Goal: Task Accomplishment & Management: Use online tool/utility

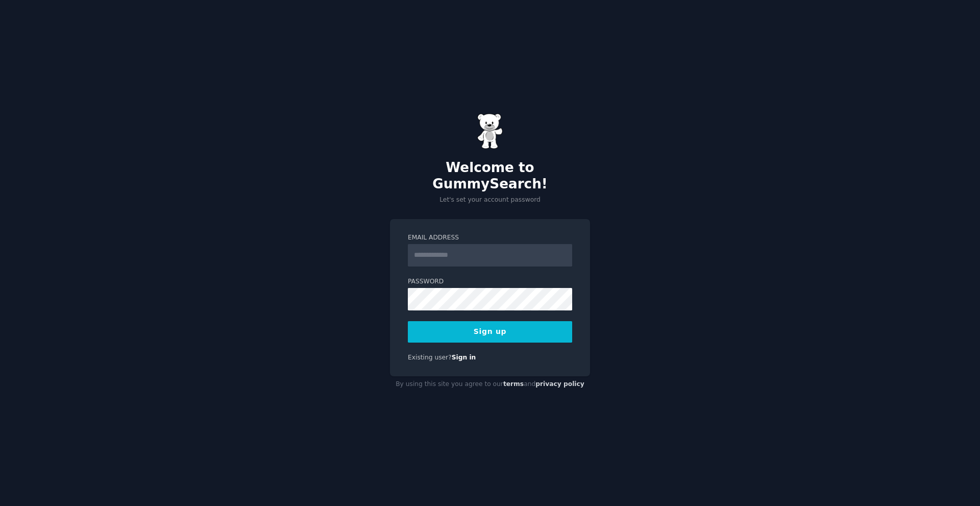
type input "**********"
click at [477, 321] on button "Sign up" at bounding box center [490, 331] width 164 height 21
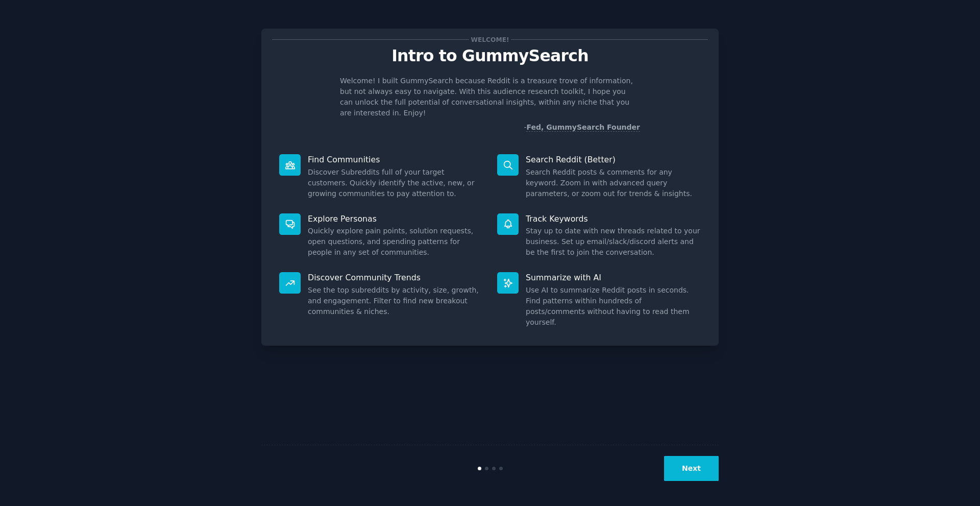
click at [711, 473] on button "Next" at bounding box center [691, 468] width 55 height 25
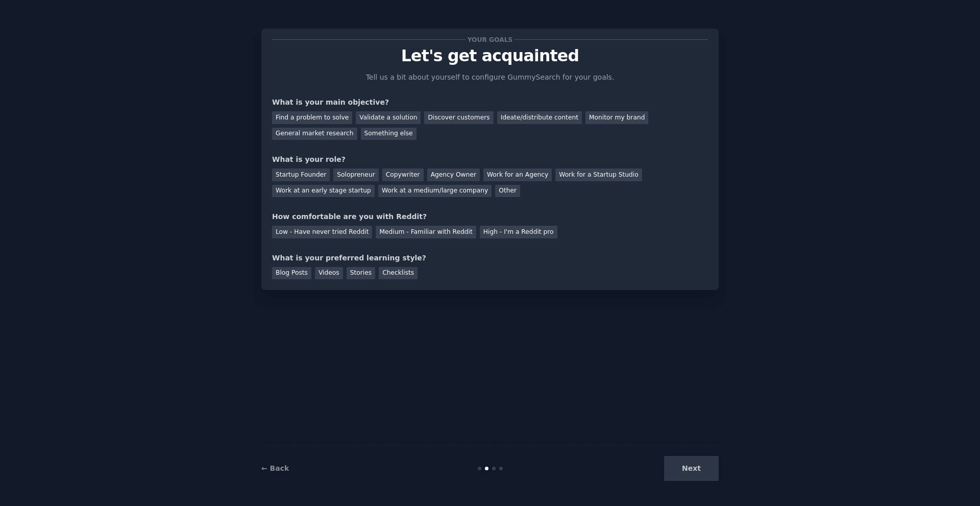
click at [711, 473] on div "Next" at bounding box center [642, 468] width 153 height 25
click at [330, 116] on div "Find a problem to solve" at bounding box center [312, 117] width 80 height 13
click at [310, 174] on div "Startup Founder" at bounding box center [301, 175] width 58 height 13
click at [302, 230] on div "Low - Have never tried Reddit" at bounding box center [322, 232] width 100 height 13
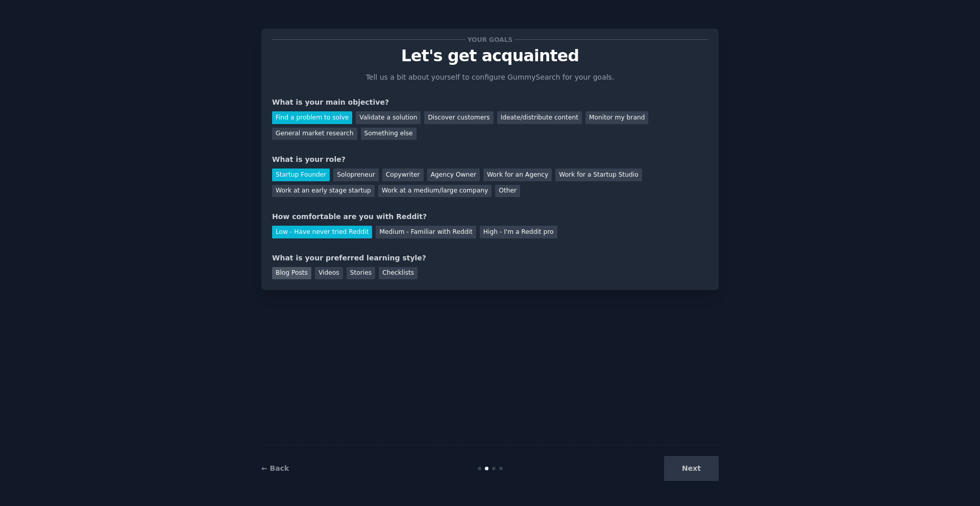
click at [277, 276] on div "Blog Posts" at bounding box center [291, 273] width 39 height 13
click at [696, 487] on div "← Back Next" at bounding box center [490, 468] width 458 height 47
click at [695, 485] on div "← Back Next" at bounding box center [490, 468] width 458 height 47
click at [692, 475] on button "Next" at bounding box center [691, 468] width 55 height 25
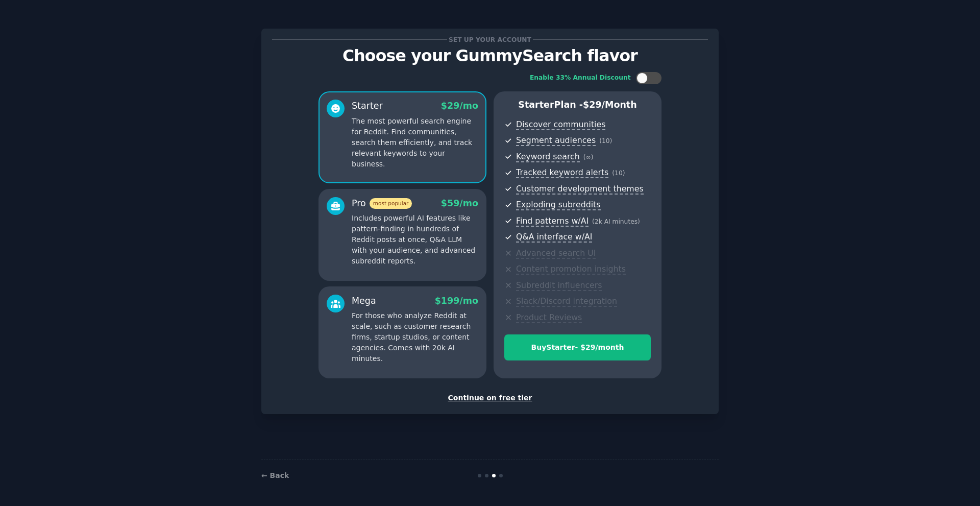
click at [506, 394] on div "Continue on free tier" at bounding box center [490, 398] width 436 height 11
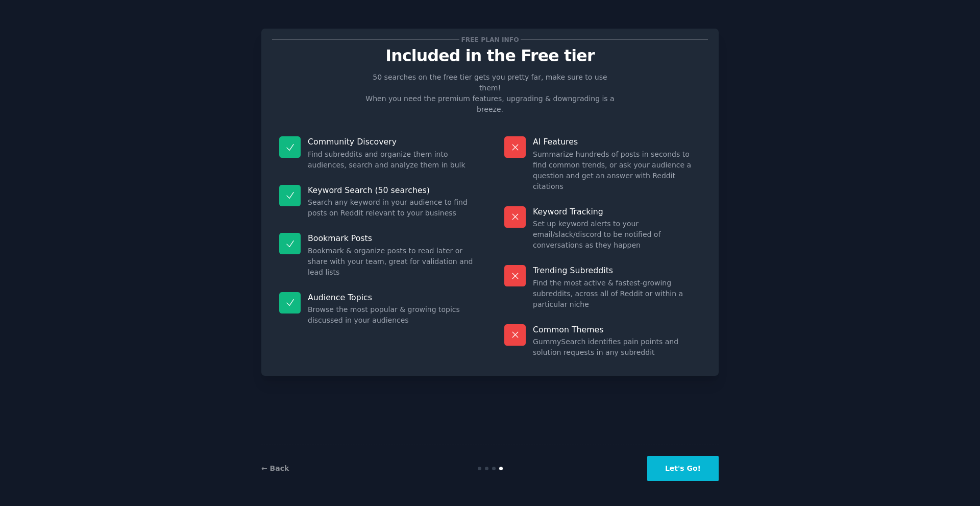
click at [673, 465] on button "Let's Go!" at bounding box center [682, 468] width 71 height 25
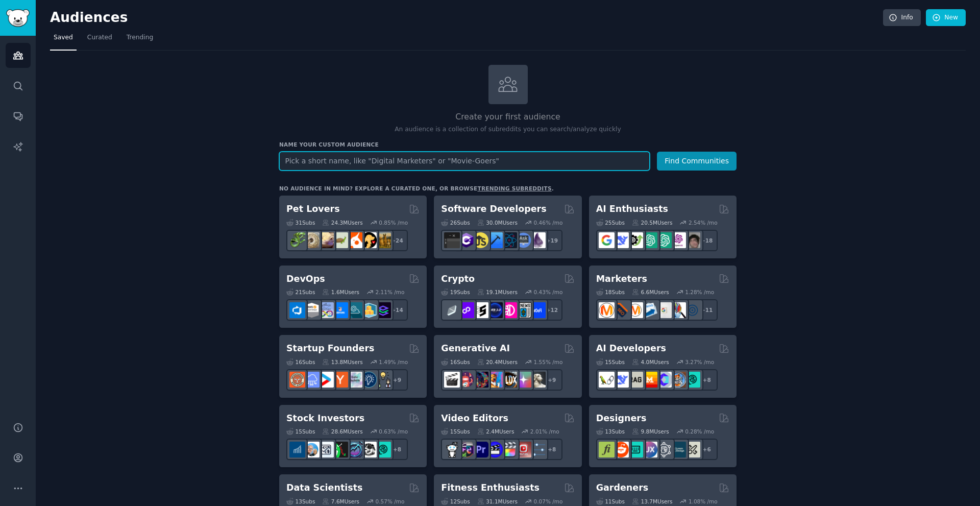
click at [402, 159] on input "text" at bounding box center [464, 161] width 371 height 19
paste input "Aesthetic Clinic"
click at [694, 163] on button "Find Communities" at bounding box center [697, 161] width 80 height 19
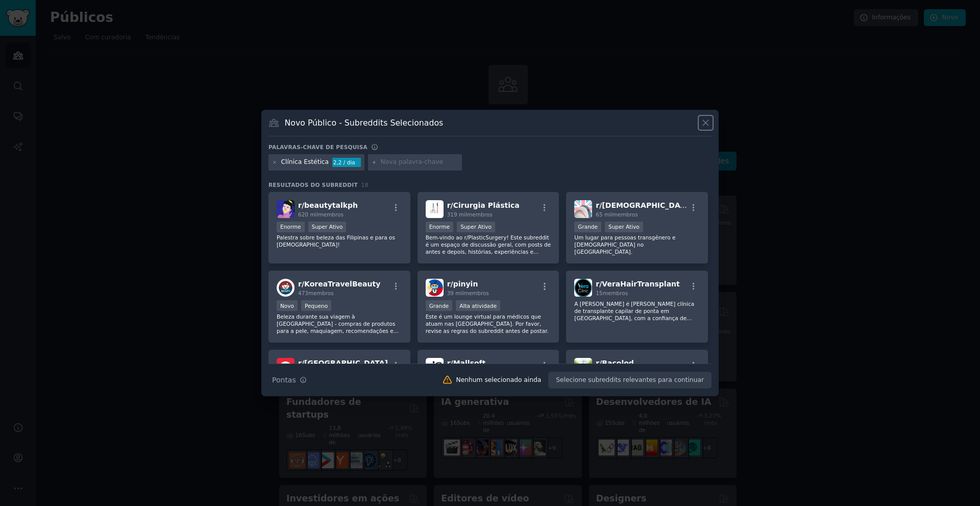
click at [704, 125] on icon at bounding box center [706, 124] width 6 height 6
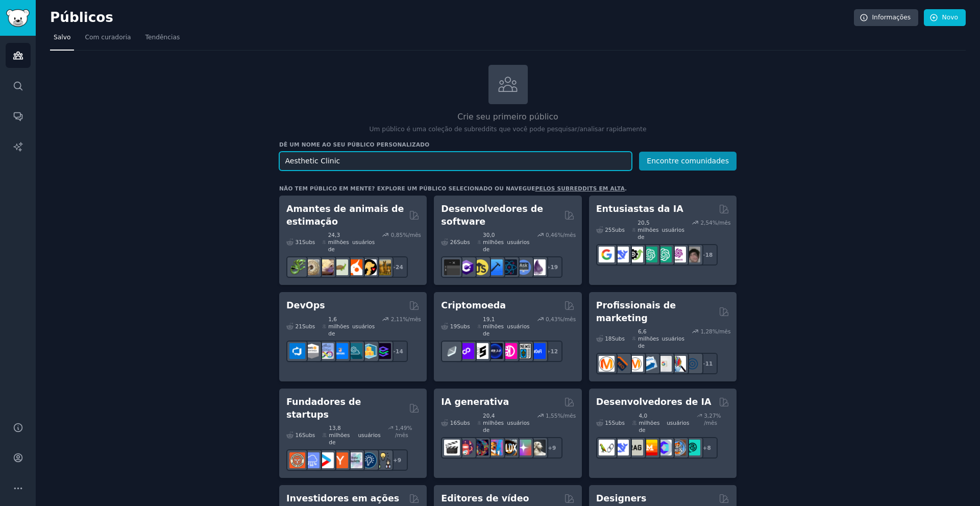
click at [388, 152] on input "Aesthetic Clinic" at bounding box center [455, 161] width 353 height 19
click at [420, 158] on input "Aesthetic Clinic" at bounding box center [455, 161] width 353 height 19
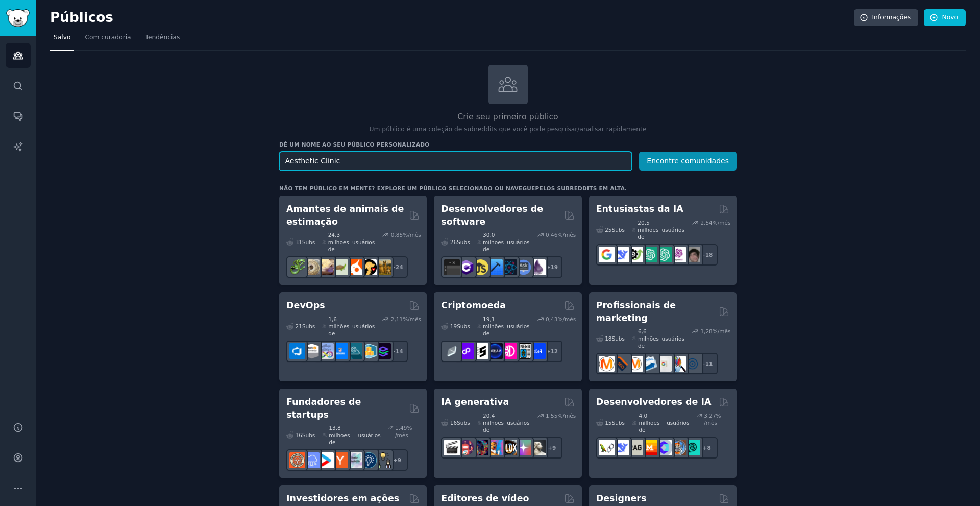
click at [420, 158] on input "Aesthetic Clinic" at bounding box center [455, 161] width 353 height 19
type input "web design"
click at [679, 166] on button "Encontre comunidades" at bounding box center [688, 161] width 98 height 19
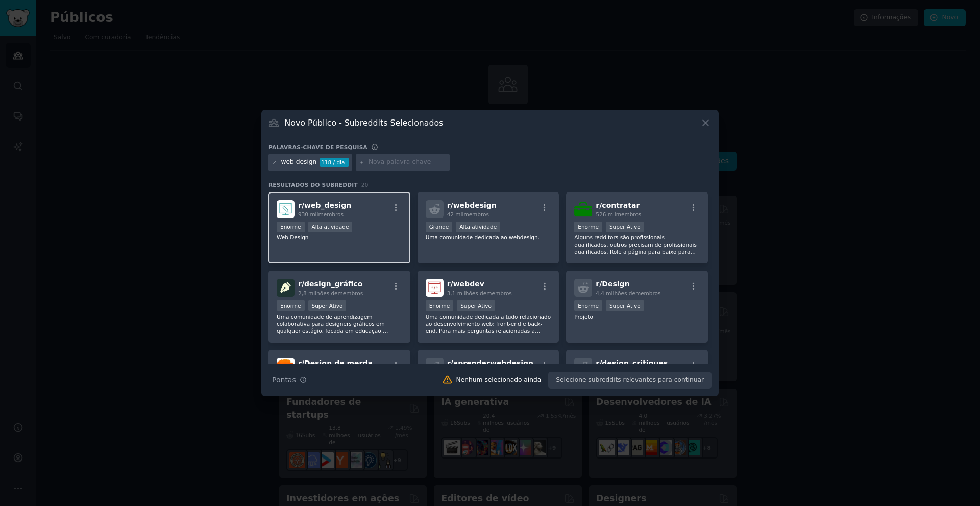
click at [362, 212] on div "r/ web_design 930 mil membros" at bounding box center [340, 209] width 126 height 18
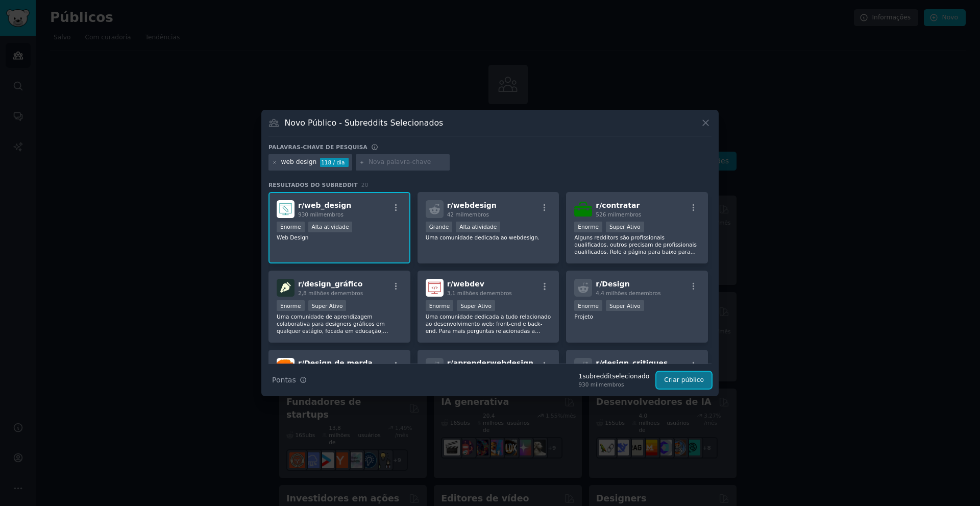
click at [688, 385] on button "Criar público" at bounding box center [684, 380] width 55 height 17
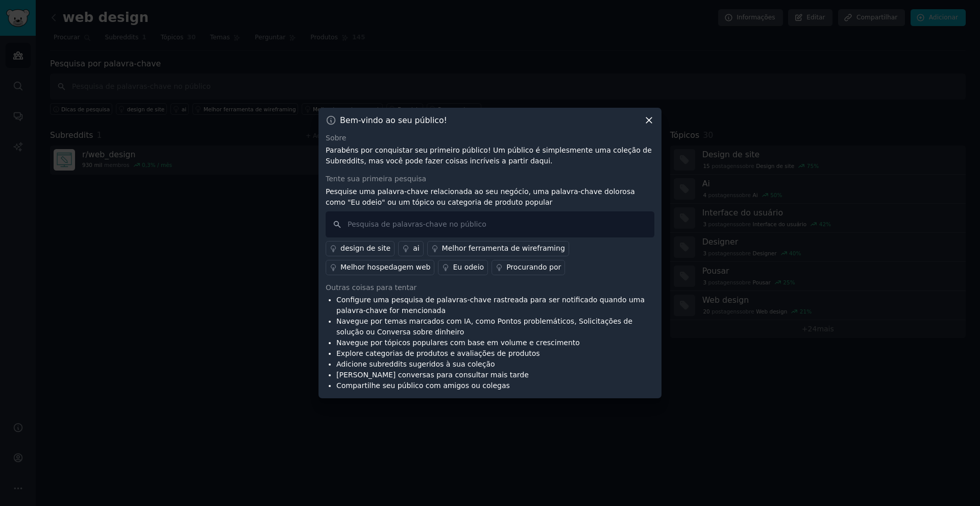
click at [651, 122] on icon at bounding box center [649, 120] width 6 height 6
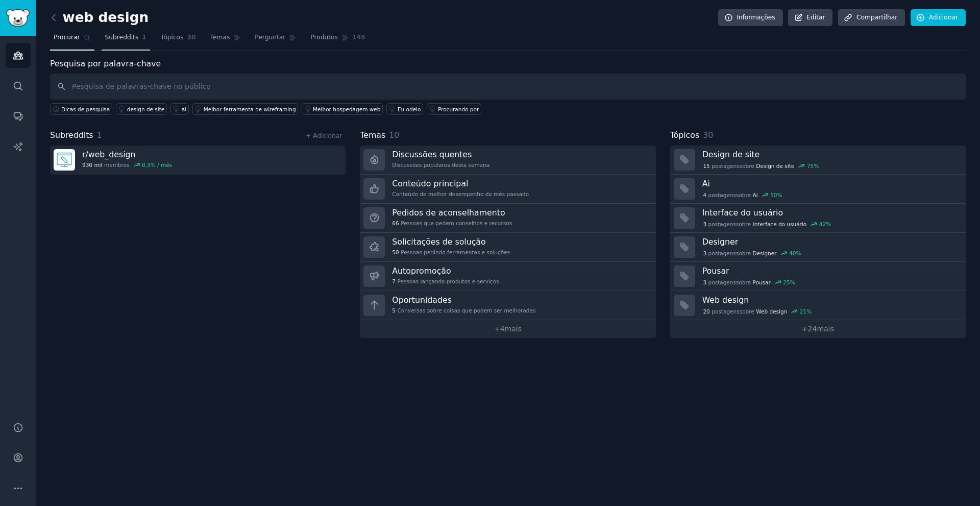
click at [142, 37] on font "1" at bounding box center [144, 37] width 5 height 7
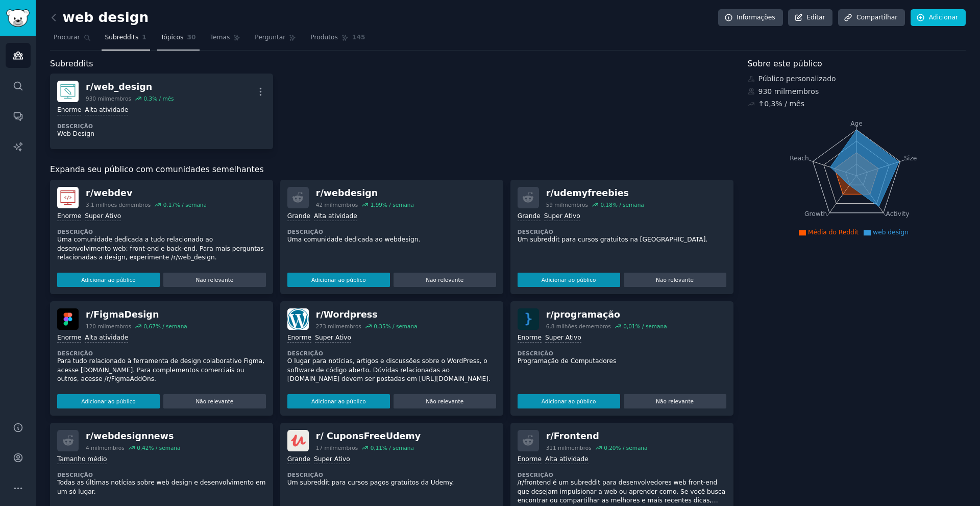
click at [168, 41] on span "Tópicos" at bounding box center [172, 37] width 23 height 9
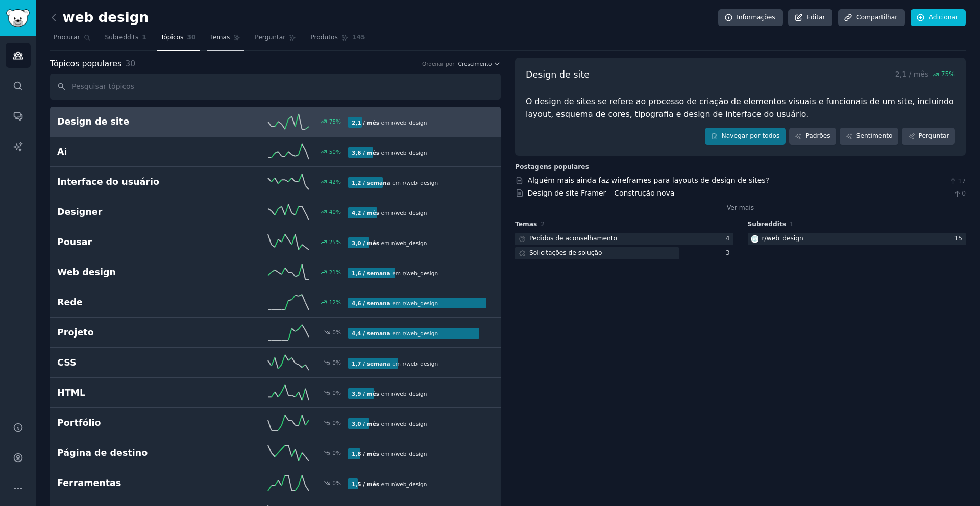
click at [233, 35] on icon at bounding box center [236, 37] width 7 height 7
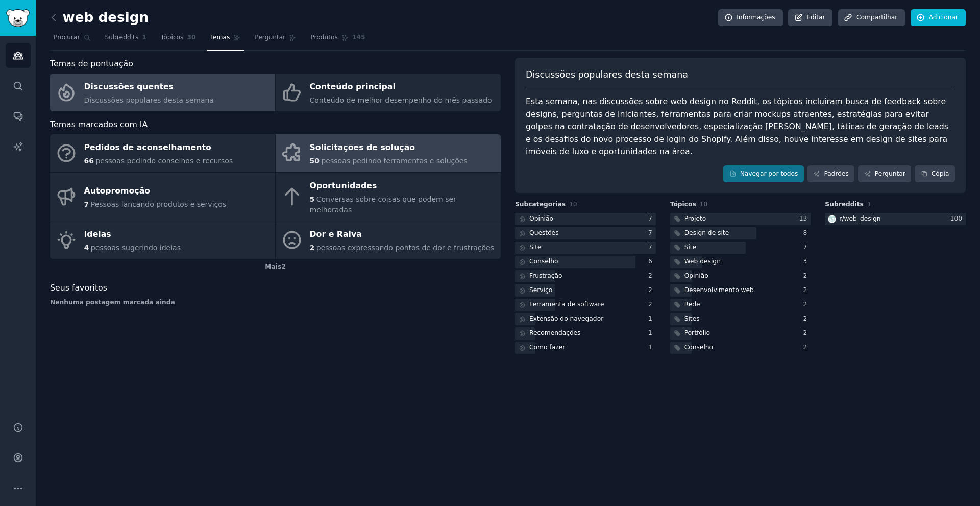
click at [314, 149] on font "Solicitações de solução" at bounding box center [363, 147] width 106 height 10
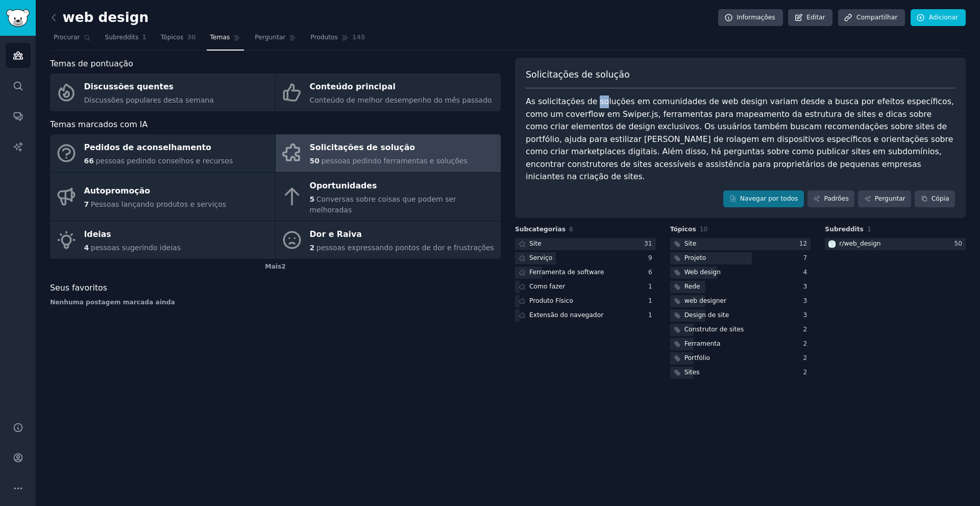
drag, startPoint x: 592, startPoint y: 104, endPoint x: 652, endPoint y: 103, distance: 59.8
click at [607, 104] on font "As solicitações de soluções em comunidades de web design variam desde a busca p…" at bounding box center [741, 139] width 431 height 85
click at [709, 102] on font "As solicitações de soluções em comunidades de web design variam desde a busca p…" at bounding box center [741, 139] width 431 height 85
drag, startPoint x: 565, startPoint y: 133, endPoint x: 585, endPoint y: 130, distance: 20.1
click at [583, 130] on div "As solicitações de soluções em comunidades de web design variam desde a busca p…" at bounding box center [740, 139] width 429 height 88
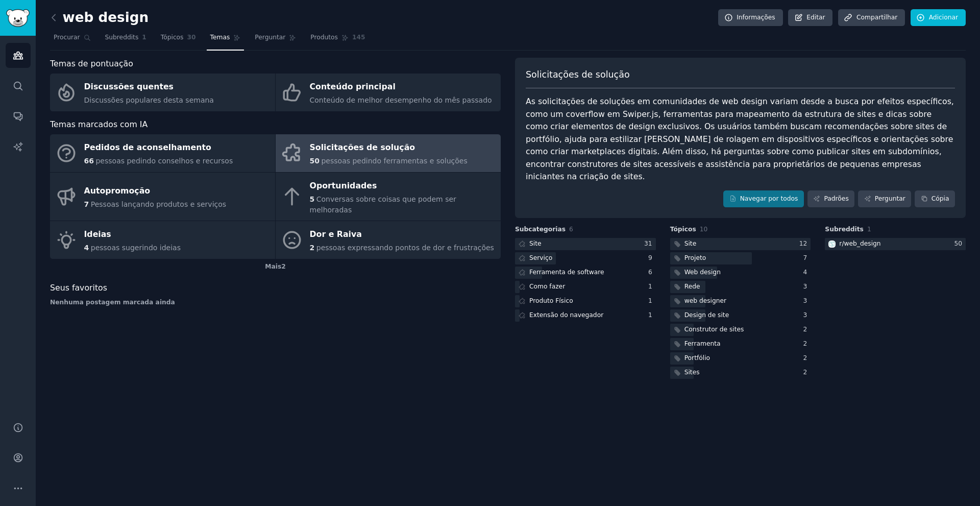
drag, startPoint x: 826, startPoint y: 142, endPoint x: 832, endPoint y: 144, distance: 6.8
click at [831, 143] on font "As solicitações de soluções em comunidades de web design variam desde a busca p…" at bounding box center [741, 139] width 431 height 85
click at [843, 195] on font "Padrões" at bounding box center [836, 198] width 25 height 7
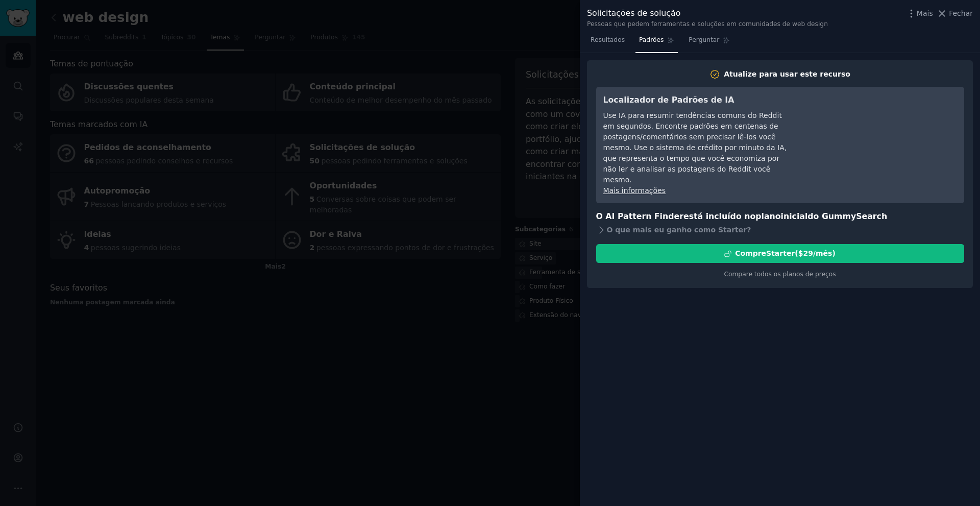
click at [961, 6] on div "Solicitações de solução Pessoas que pedem ferramentas e soluções em comunidades…" at bounding box center [780, 16] width 400 height 32
click at [964, 9] on font "Fechar" at bounding box center [961, 13] width 24 height 8
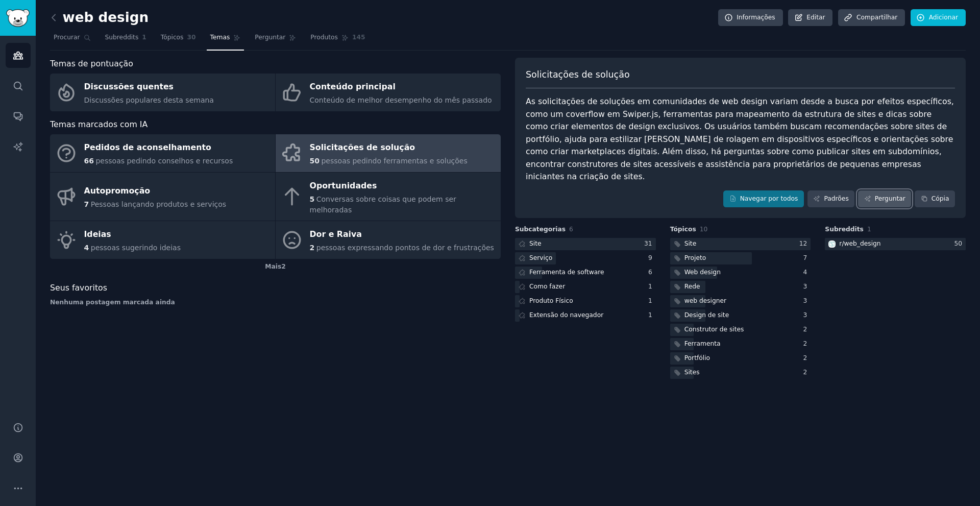
click at [884, 195] on font "Perguntar" at bounding box center [890, 198] width 31 height 7
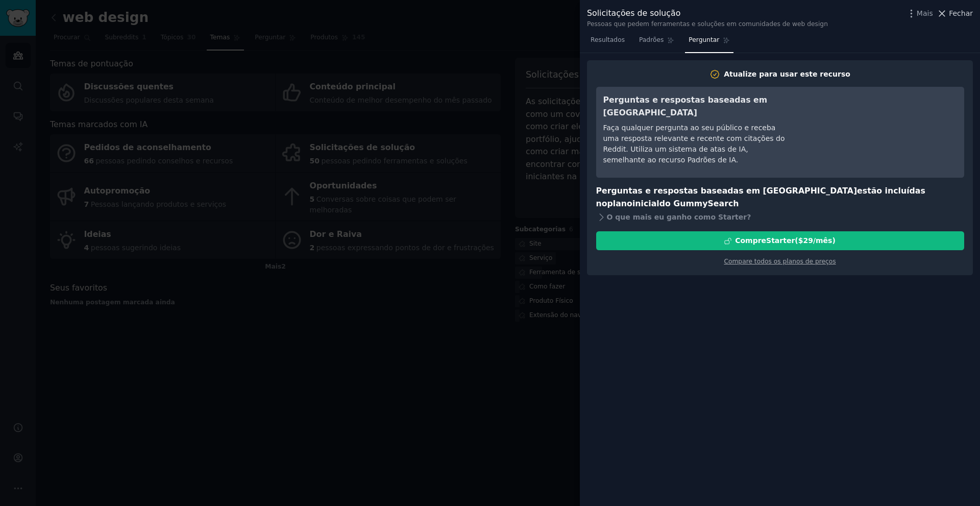
click at [948, 10] on icon at bounding box center [942, 13] width 11 height 11
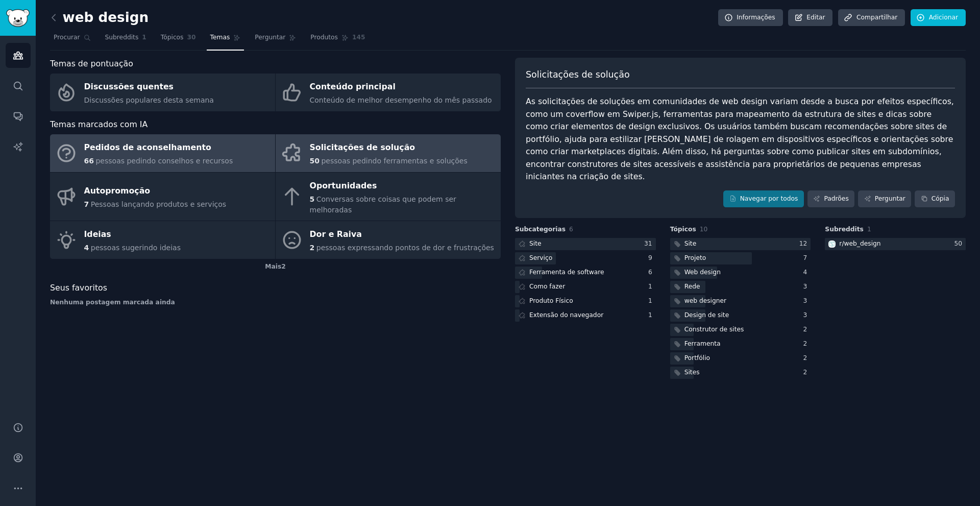
click at [143, 153] on font "Pedidos de aconselhamento" at bounding box center [147, 147] width 127 height 13
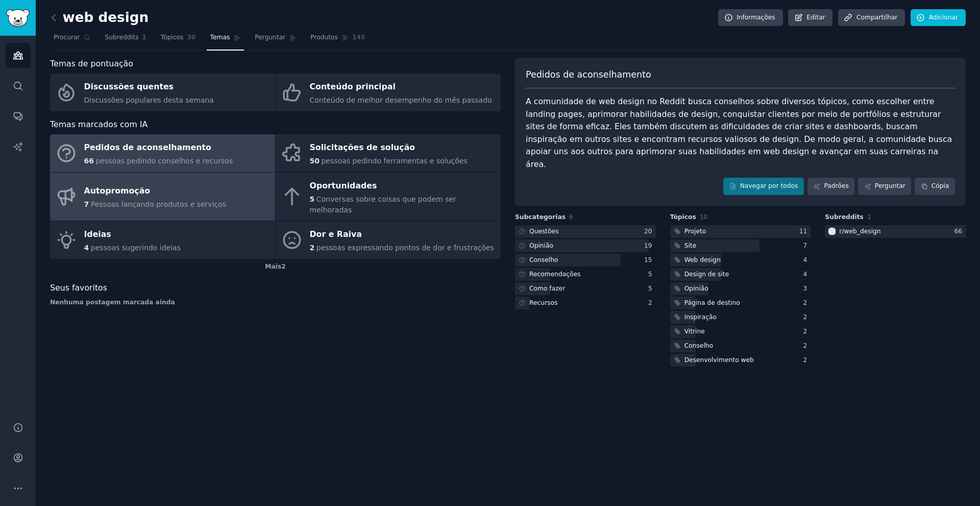
click at [162, 192] on div "Autopromoção" at bounding box center [155, 191] width 142 height 16
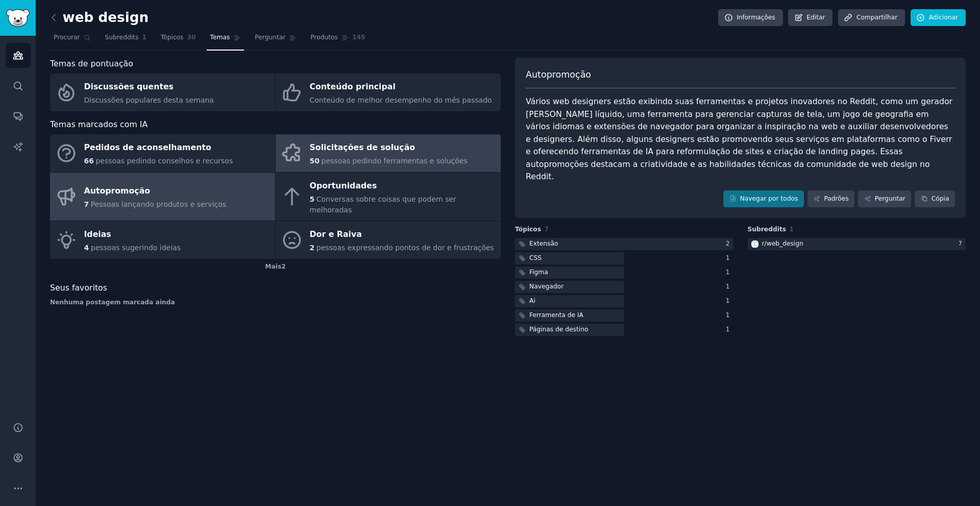
click at [348, 151] on font "Solicitações de solução" at bounding box center [363, 147] width 106 height 10
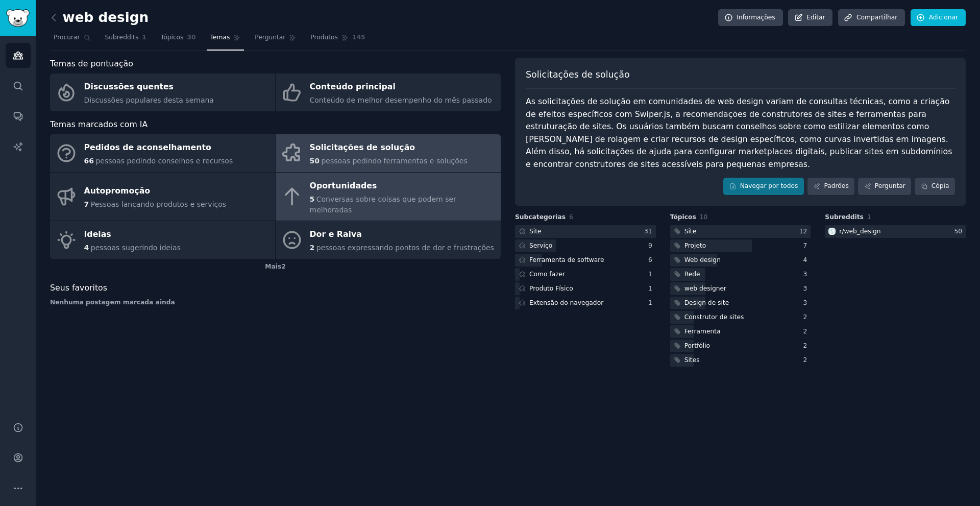
click at [364, 206] on link "Oportunidades 5 Conversas sobre coisas que podem ser melhoradas" at bounding box center [388, 197] width 225 height 49
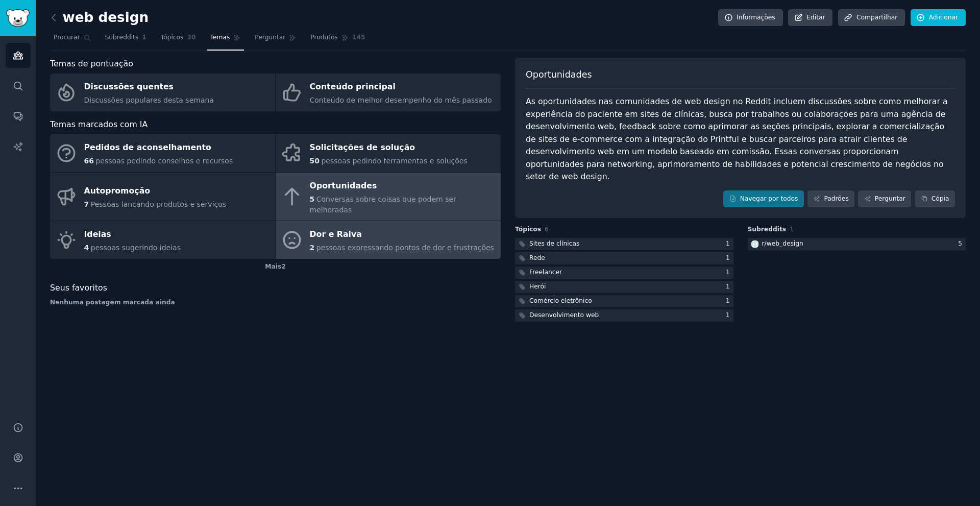
click at [370, 227] on div "Dor e Raiva" at bounding box center [402, 235] width 184 height 16
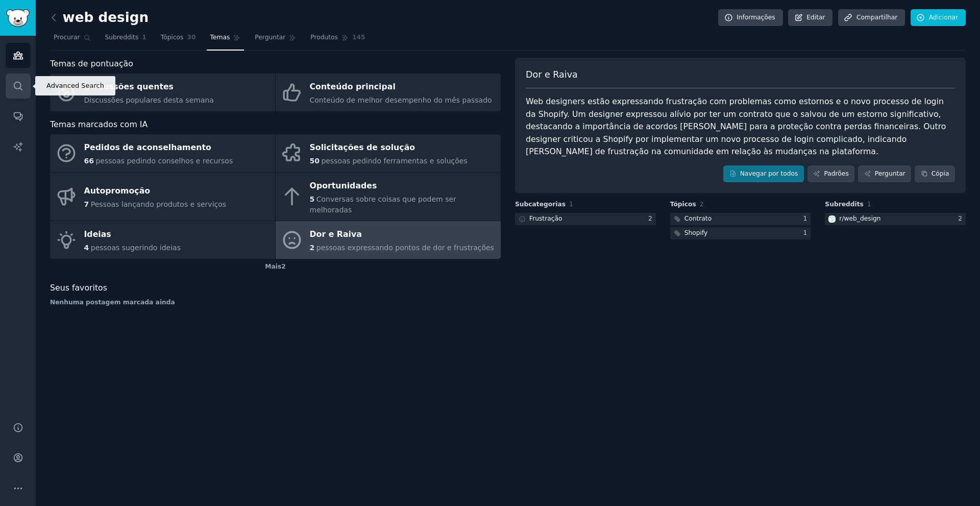
click at [15, 86] on icon "Barra lateral" at bounding box center [18, 86] width 11 height 11
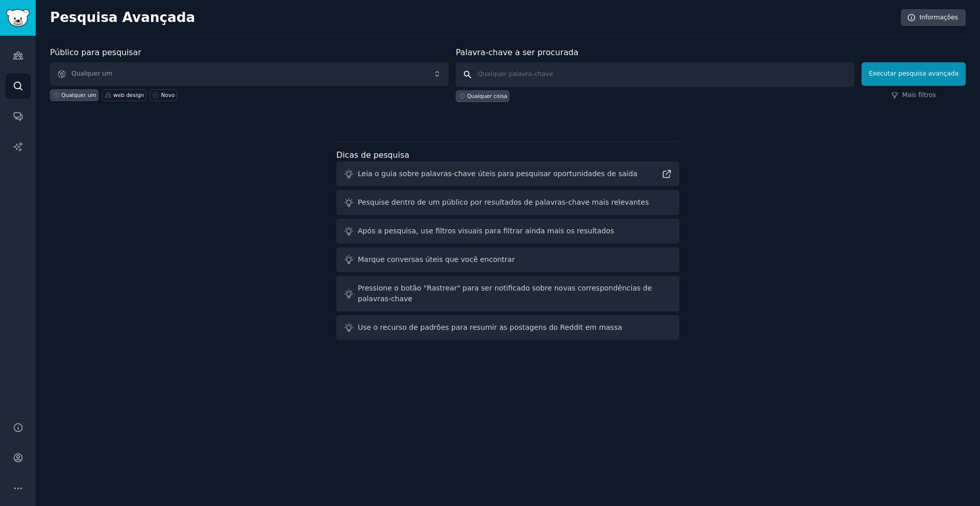
click at [548, 76] on input "text" at bounding box center [655, 74] width 399 height 25
click at [518, 74] on input "text" at bounding box center [655, 74] width 399 height 25
click at [554, 69] on input "text" at bounding box center [655, 74] width 399 height 25
paste input "prospecting"
type input "prospecting"
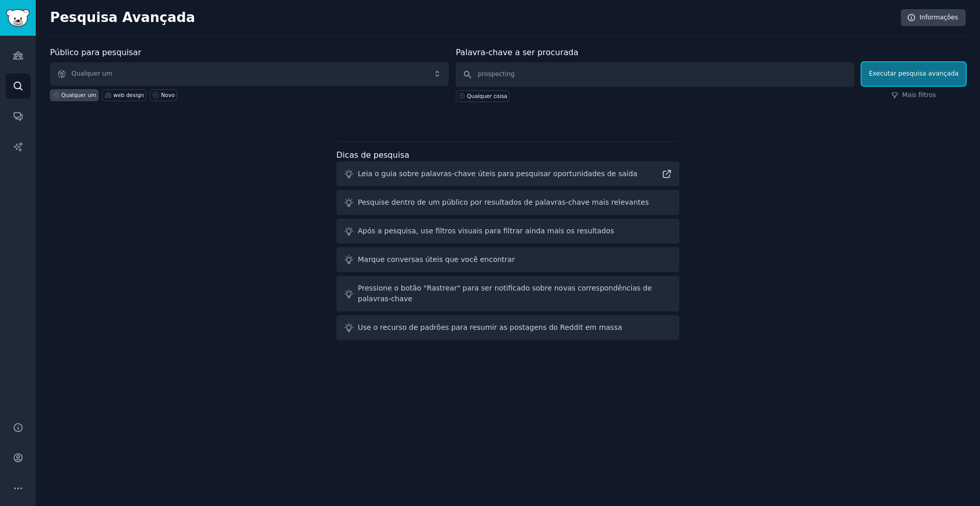
click at [920, 77] on font "Executar pesquisa avançada" at bounding box center [914, 73] width 90 height 7
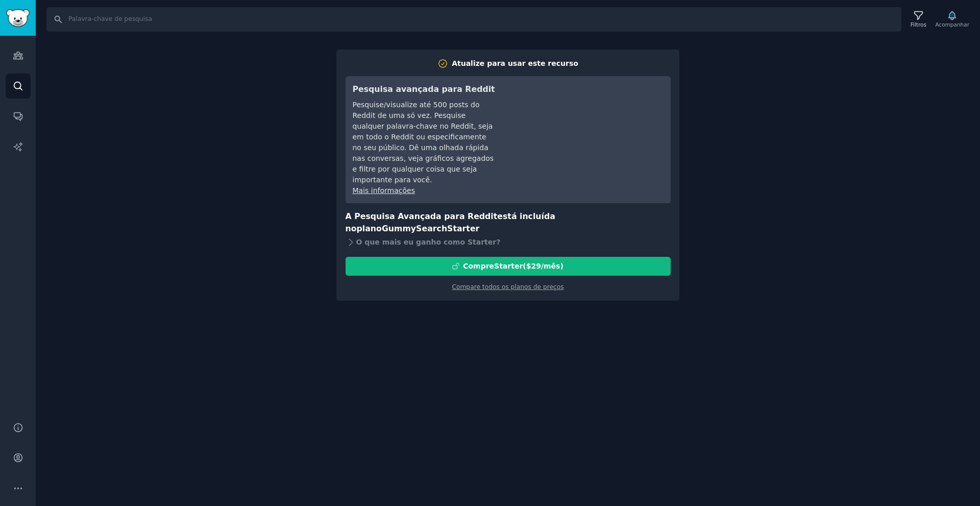
click at [813, 217] on div "Procurar Filtros Acompanhar Atualize para usar este recurso Pesquisa avançada p…" at bounding box center [508, 253] width 945 height 506
click at [161, 63] on div "Procurar Filtros Acompanhar Atualize para usar este recurso Pesquisa avançada p…" at bounding box center [508, 253] width 945 height 506
click at [11, 40] on div "Públicos Procurar Conversas Relatórios de IA" at bounding box center [18, 223] width 36 height 374
click at [18, 51] on icon "Barra lateral" at bounding box center [18, 55] width 11 height 11
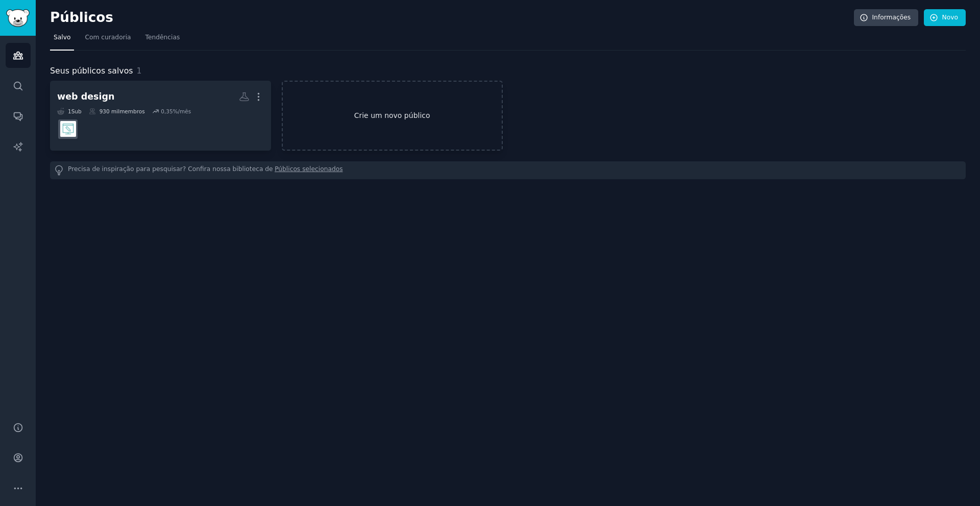
click at [382, 127] on link "Crie um novo público" at bounding box center [392, 116] width 221 height 70
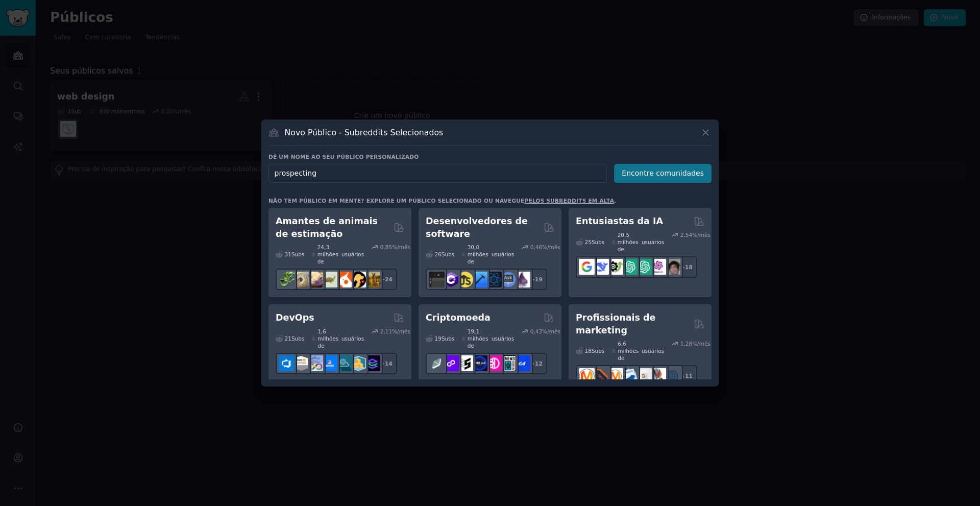
type input "prospecting"
click at [690, 171] on font "Encontre comunidades" at bounding box center [663, 173] width 82 height 8
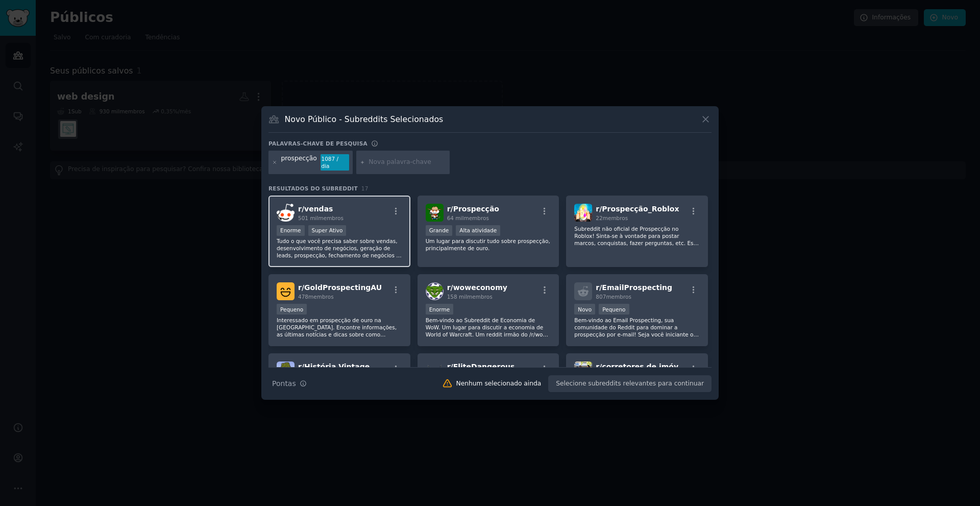
click at [366, 252] on font "Tudo o que você precisa saber sobre vendas, desenvolvimento de negócios, geraçã…" at bounding box center [339, 269] width 125 height 63
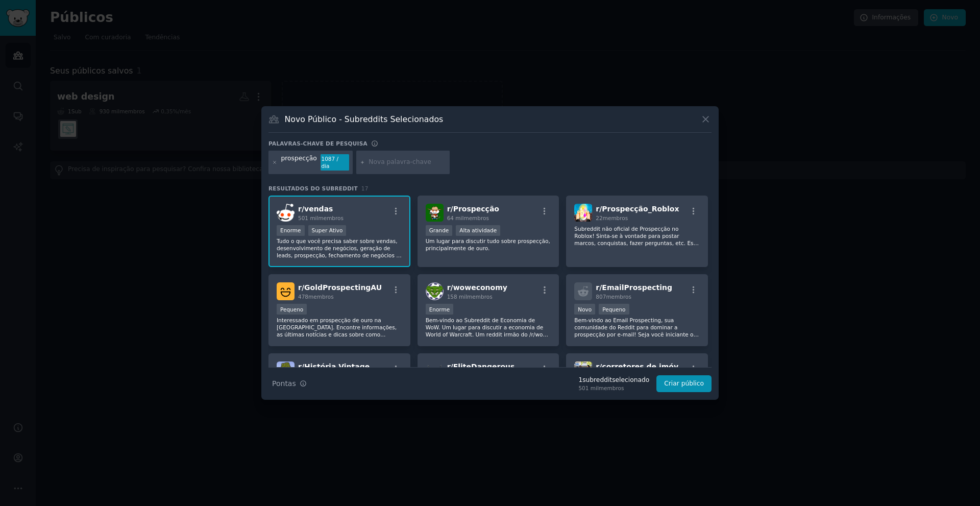
click at [683, 390] on div "Novo Público - Subreddits Selecionados Palavras-chave de pesquisa prospecção 10…" at bounding box center [490, 253] width 458 height 294
click at [683, 389] on div "Dicas de pesquisa Pontas 1 subreddit selecionado 501 mil membros Criar público" at bounding box center [490, 380] width 443 height 26
click at [683, 388] on button "Criar público" at bounding box center [684, 383] width 55 height 17
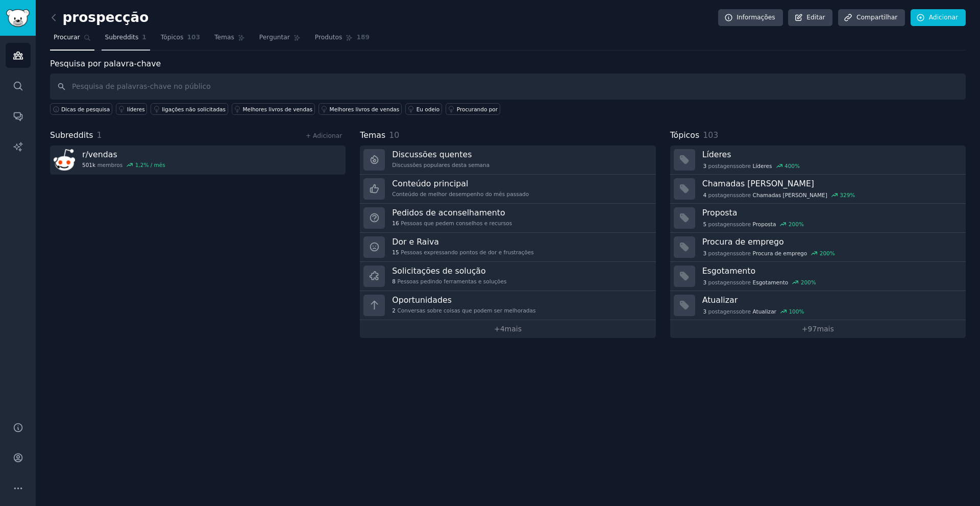
click at [128, 36] on font "Subreddits" at bounding box center [122, 37] width 34 height 7
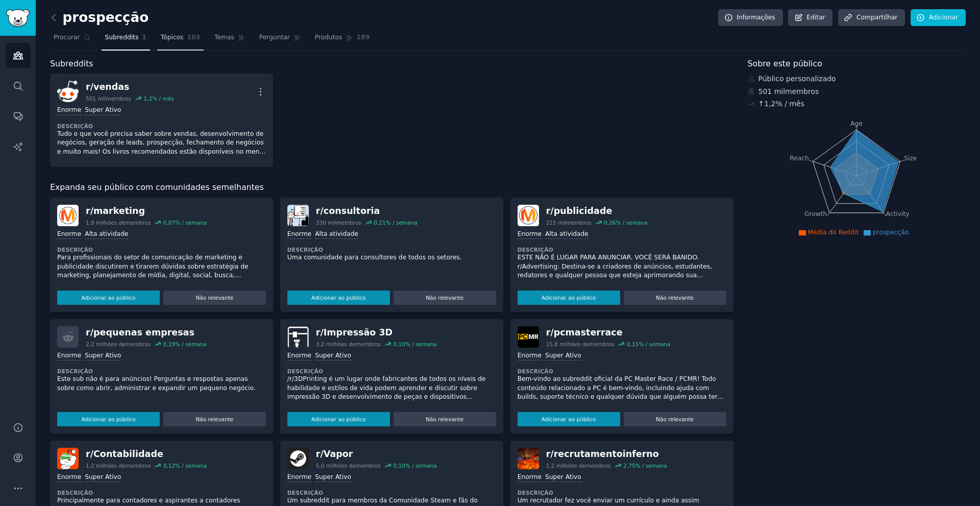
click at [161, 35] on font "Tópicos" at bounding box center [172, 37] width 23 height 7
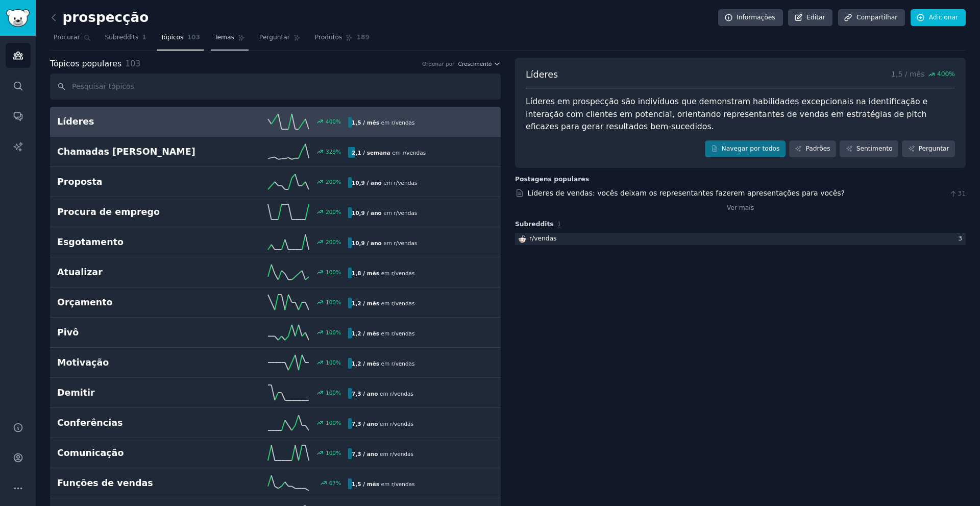
click at [211, 33] on link "Temas" at bounding box center [230, 40] width 38 height 21
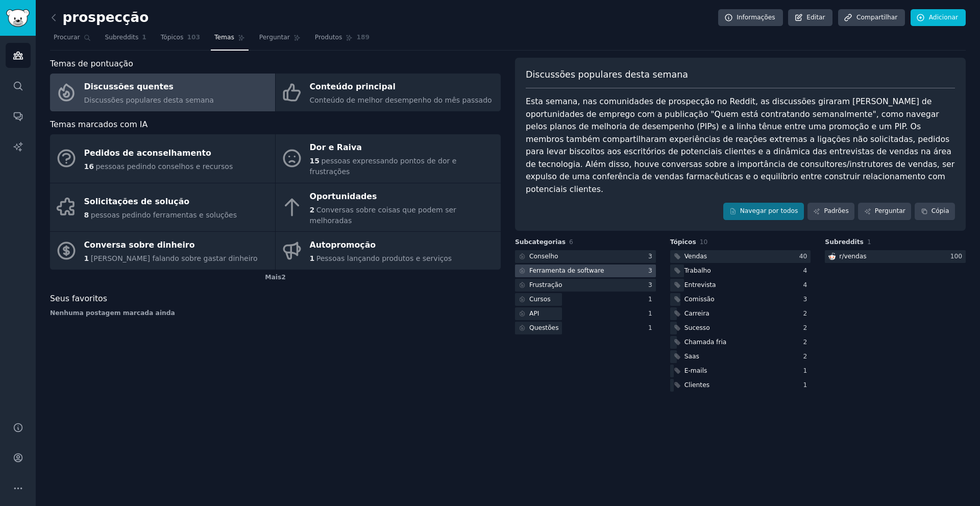
click at [566, 267] on font "Ferramenta de software" at bounding box center [567, 270] width 75 height 7
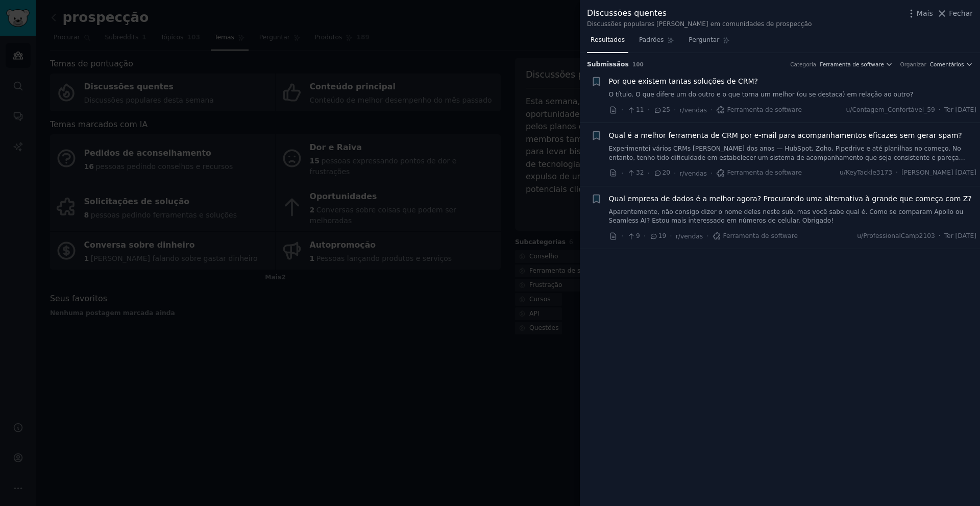
click at [457, 284] on div at bounding box center [490, 253] width 980 height 506
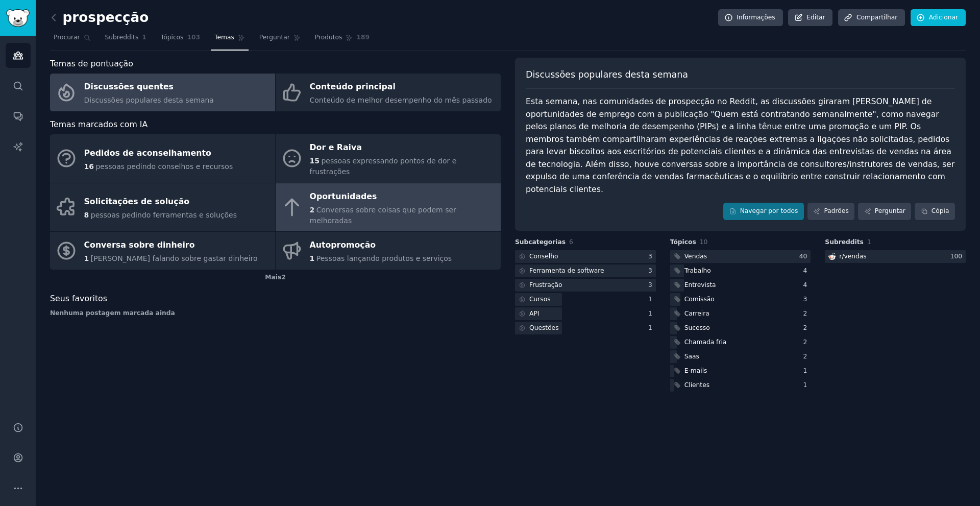
click at [345, 191] on font "Oportunidades" at bounding box center [343, 196] width 67 height 10
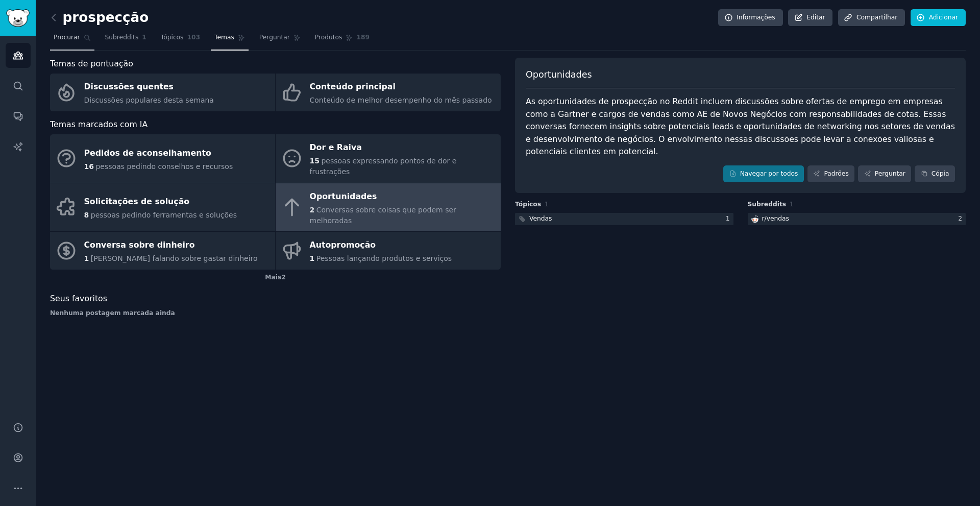
click at [66, 41] on span "Procurar" at bounding box center [67, 37] width 27 height 9
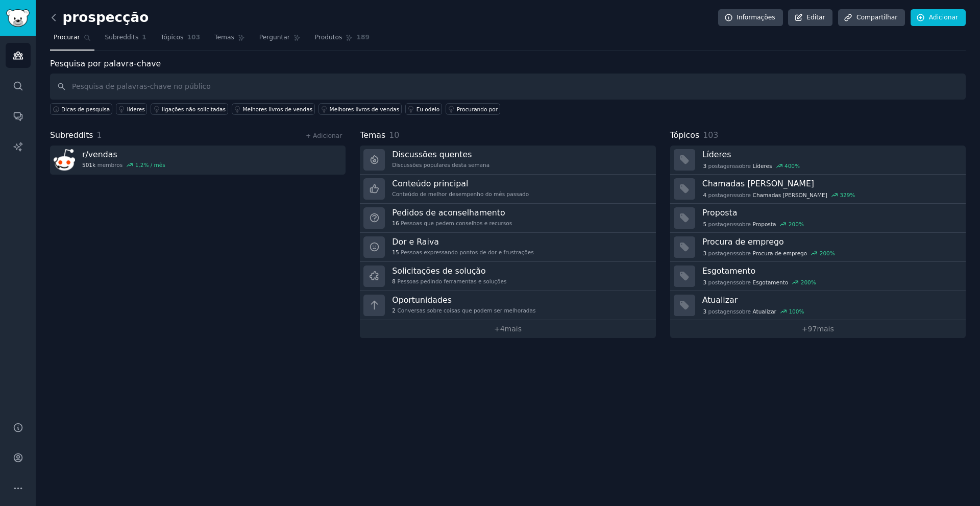
click at [56, 19] on icon at bounding box center [54, 17] width 11 height 11
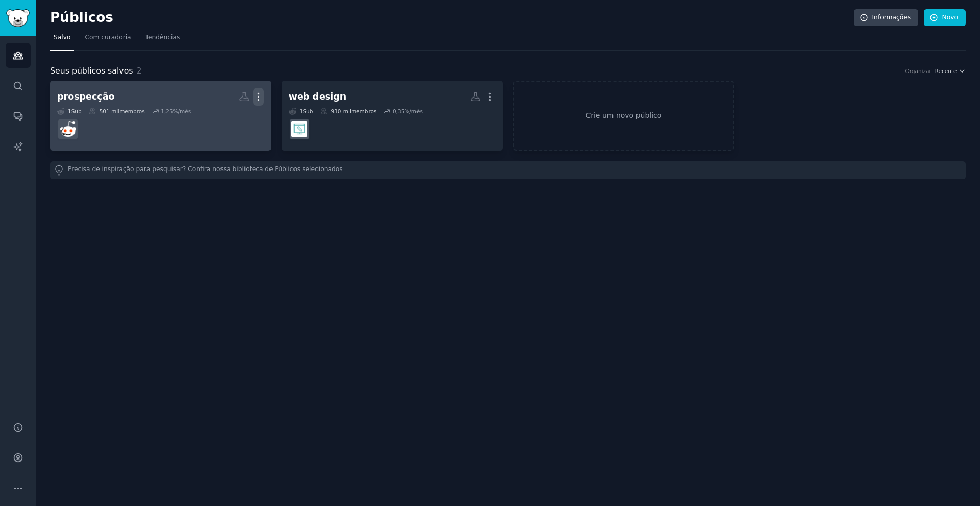
click at [261, 96] on icon "button" at bounding box center [258, 96] width 11 height 11
click at [226, 124] on div "Delete" at bounding box center [223, 118] width 49 height 21
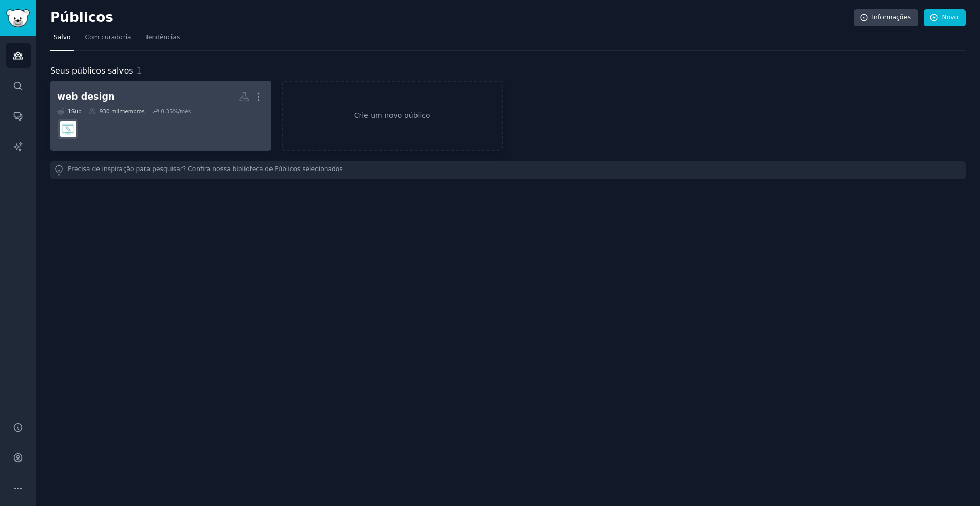
click at [170, 95] on h2 "web design Público personalizado Mais" at bounding box center [160, 97] width 207 height 18
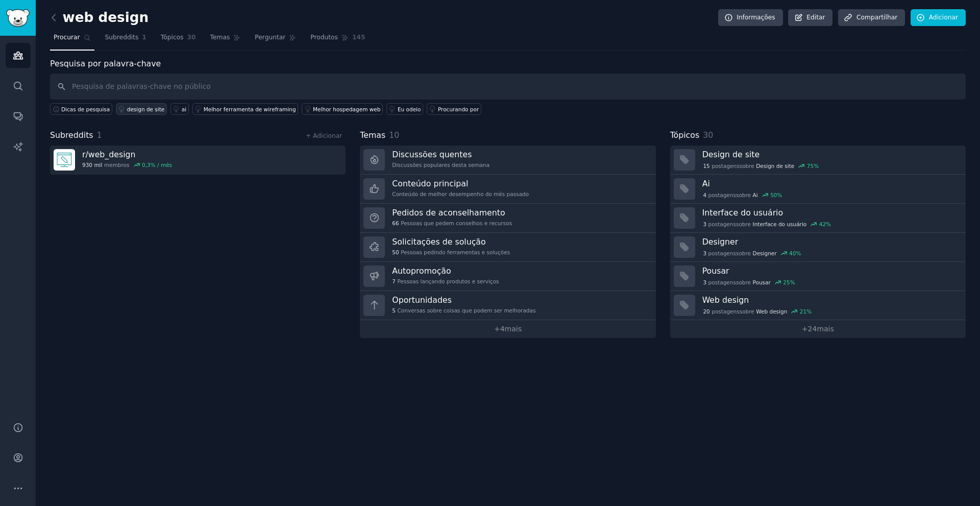
click at [131, 110] on font "design de site" at bounding box center [146, 109] width 38 height 6
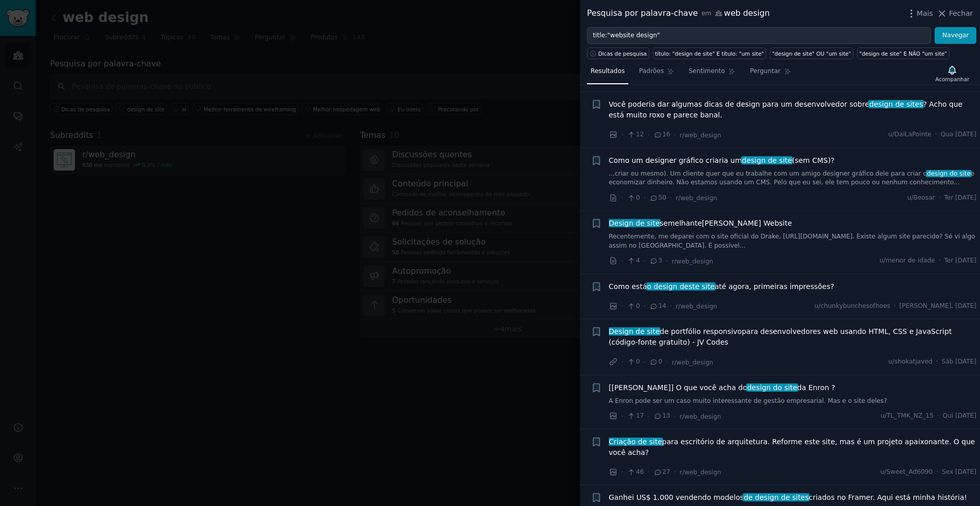
scroll to position [970, 0]
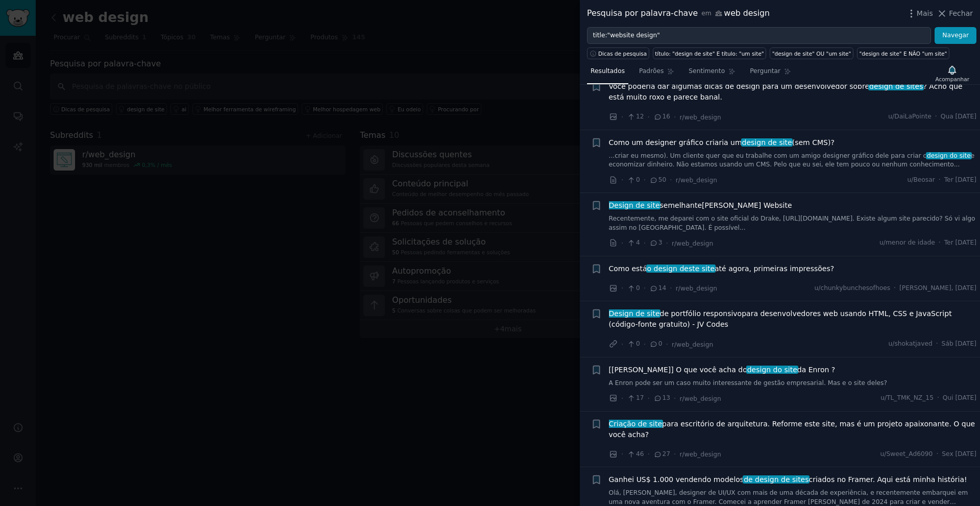
click at [346, 401] on div at bounding box center [490, 253] width 980 height 506
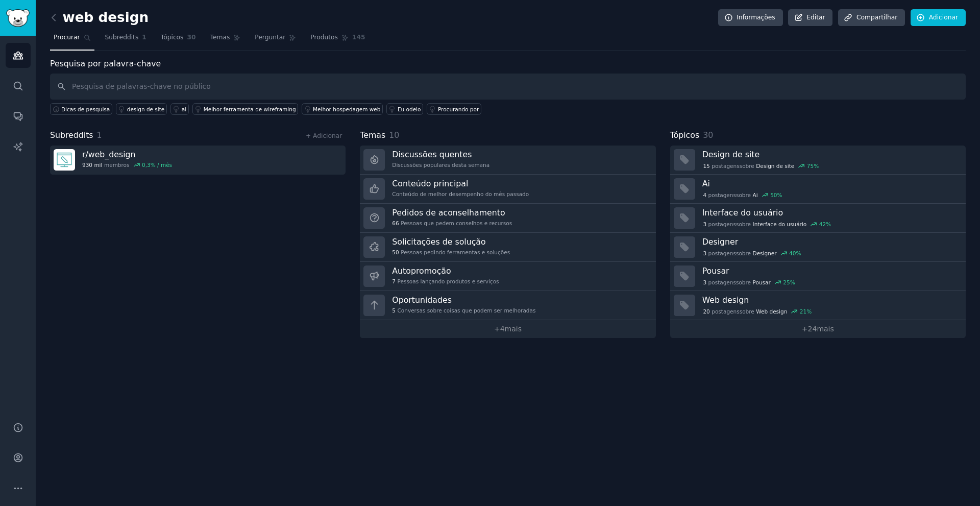
click at [56, 11] on link at bounding box center [56, 18] width 13 height 16
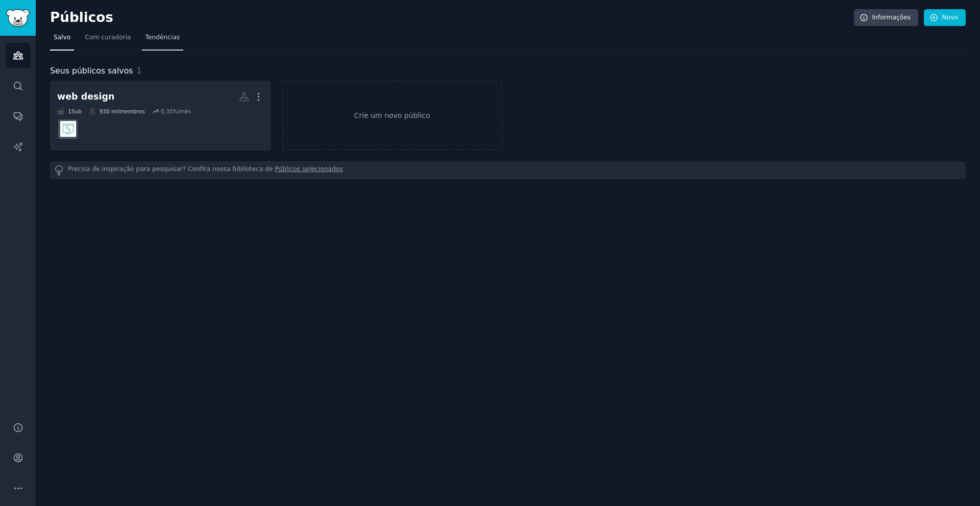
click at [165, 45] on link "Tendências" at bounding box center [163, 40] width 42 height 21
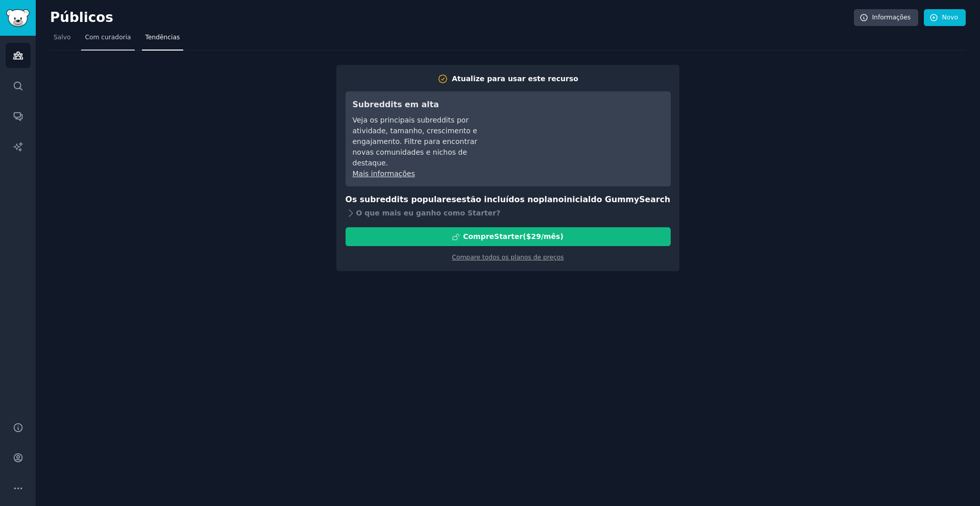
click at [92, 34] on font "Com curadoria" at bounding box center [108, 37] width 46 height 7
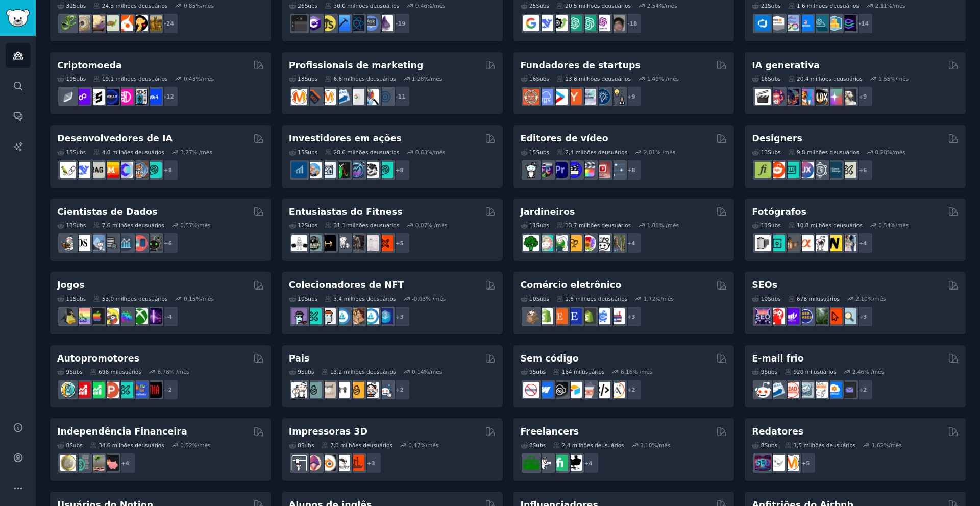
scroll to position [153, 0]
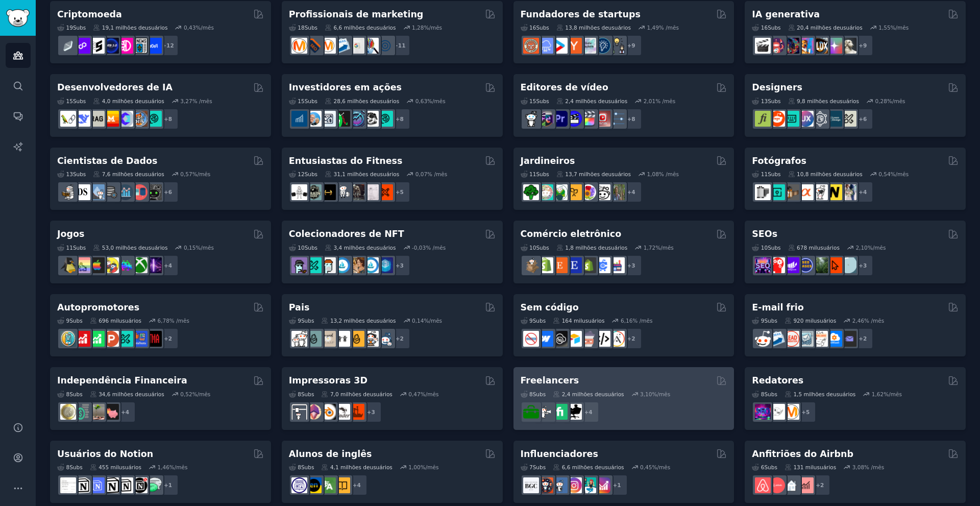
click at [593, 389] on div "8 Subs ​ 2,4 milhões de usuários 3,10 %/mês + 4" at bounding box center [624, 405] width 207 height 36
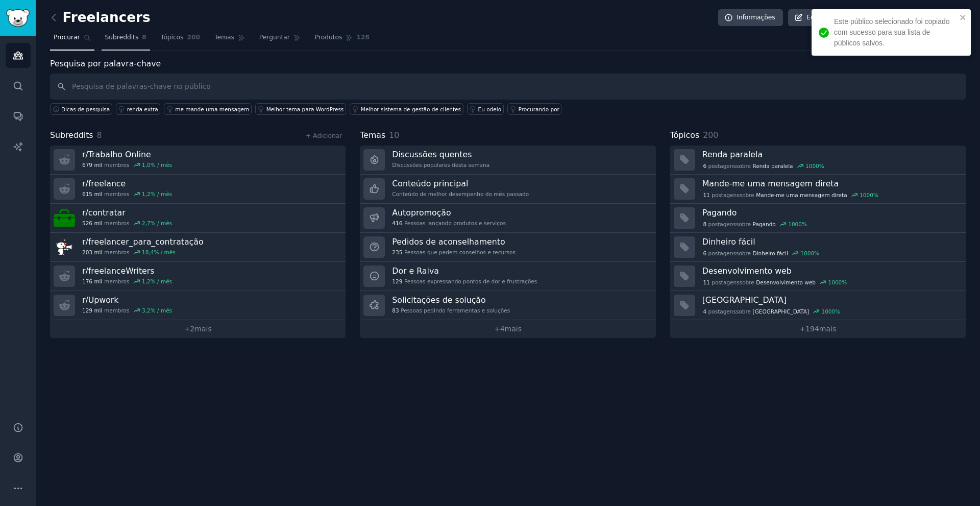
click at [112, 37] on font "Subreddits" at bounding box center [122, 37] width 34 height 7
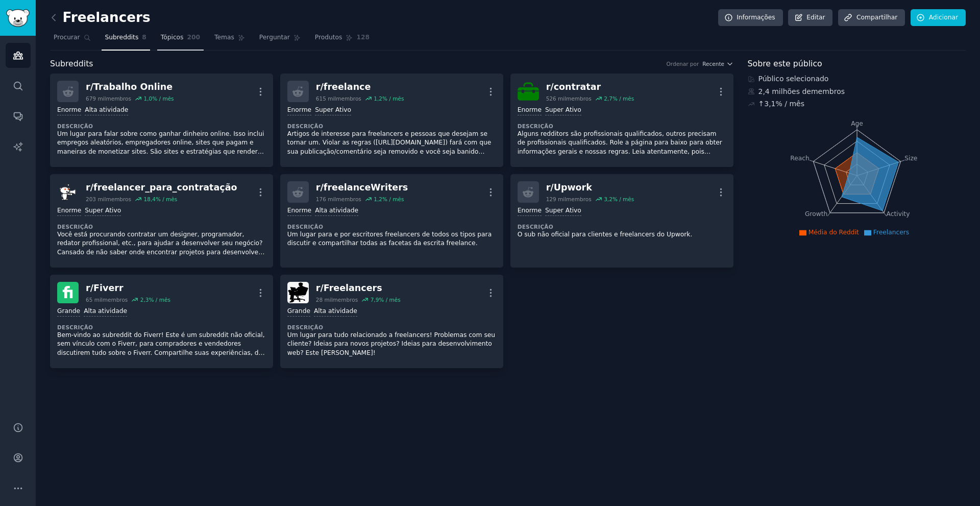
click at [161, 38] on font "Tópicos" at bounding box center [172, 37] width 23 height 7
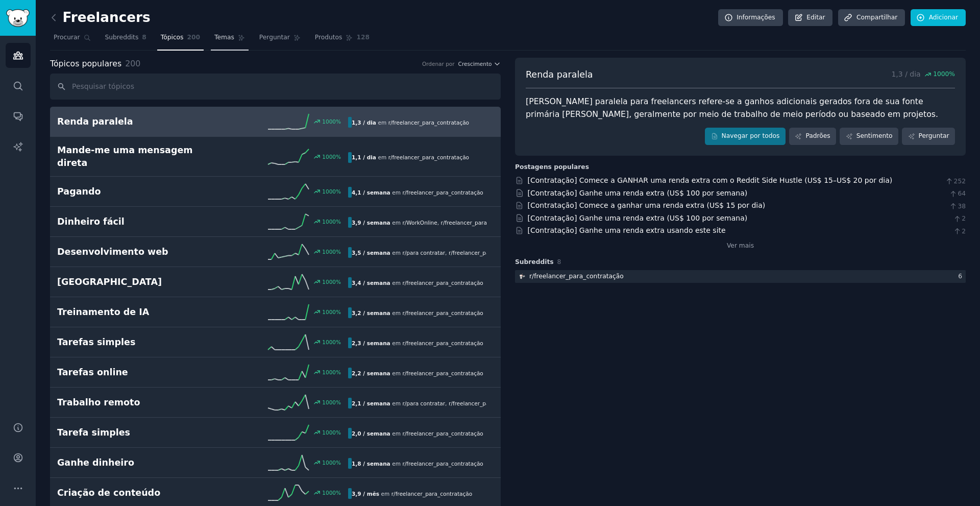
click at [224, 38] on link "Temas" at bounding box center [230, 40] width 38 height 21
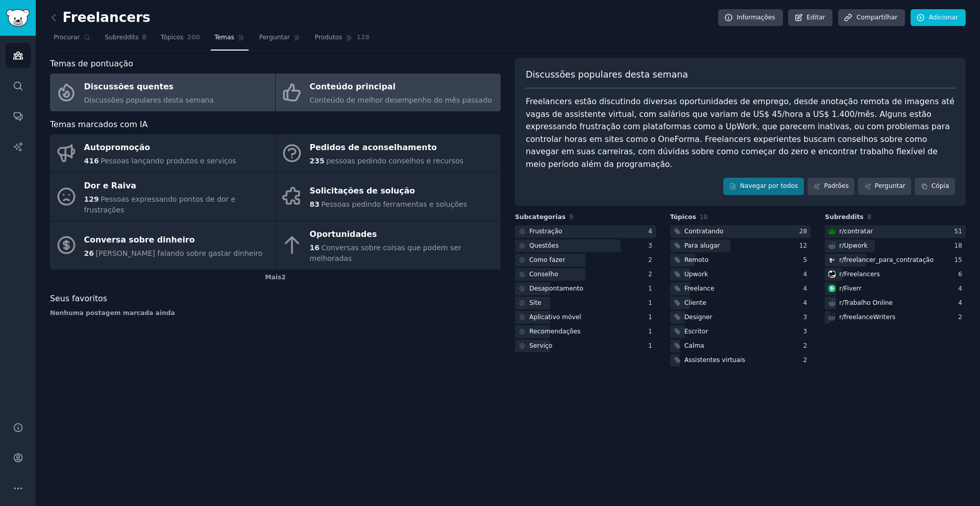
click at [356, 92] on font "Conteúdo principal" at bounding box center [353, 87] width 86 height 13
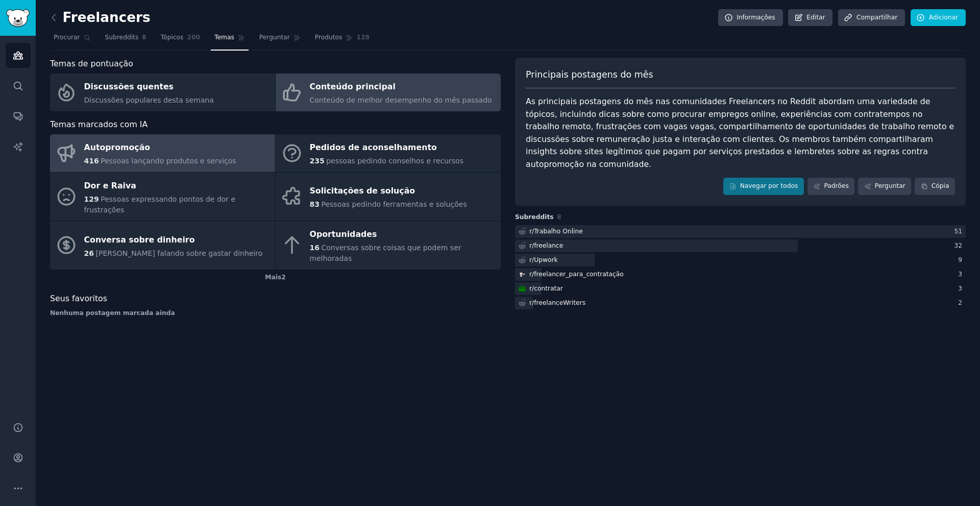
click at [135, 137] on link "Autopromoção 416 Pessoas lançando produtos e serviços" at bounding box center [162, 153] width 225 height 38
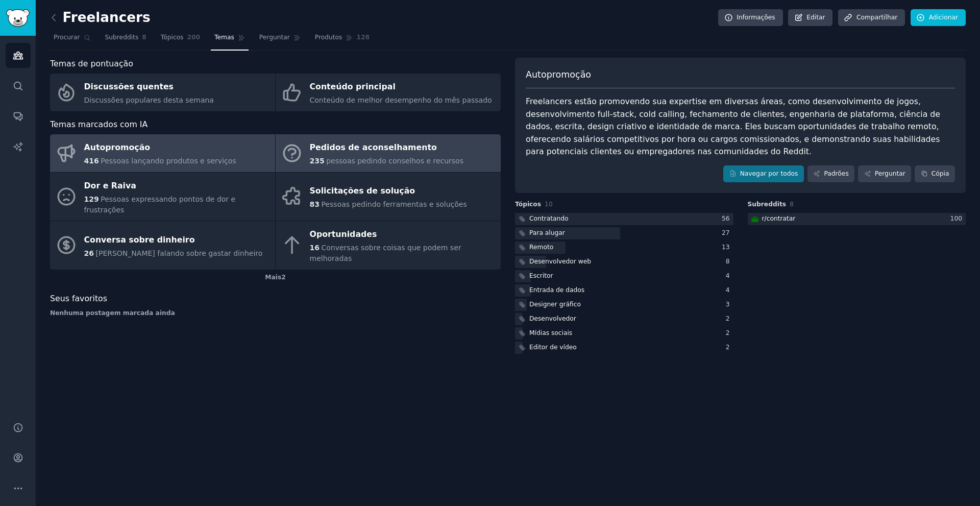
click at [378, 143] on font "Pedidos de aconselhamento" at bounding box center [373, 147] width 127 height 10
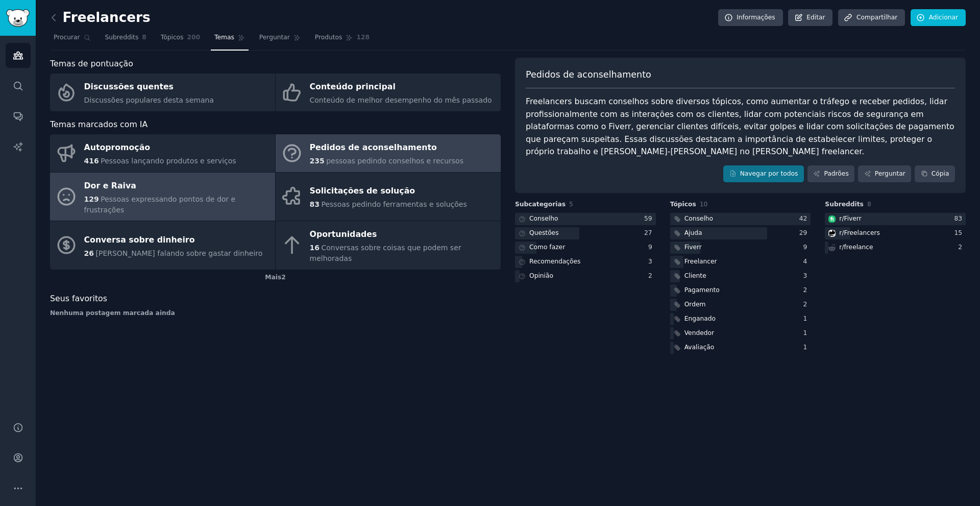
click at [142, 195] on font "Pessoas expressando pontos de dor e frustrações" at bounding box center [160, 204] width 152 height 19
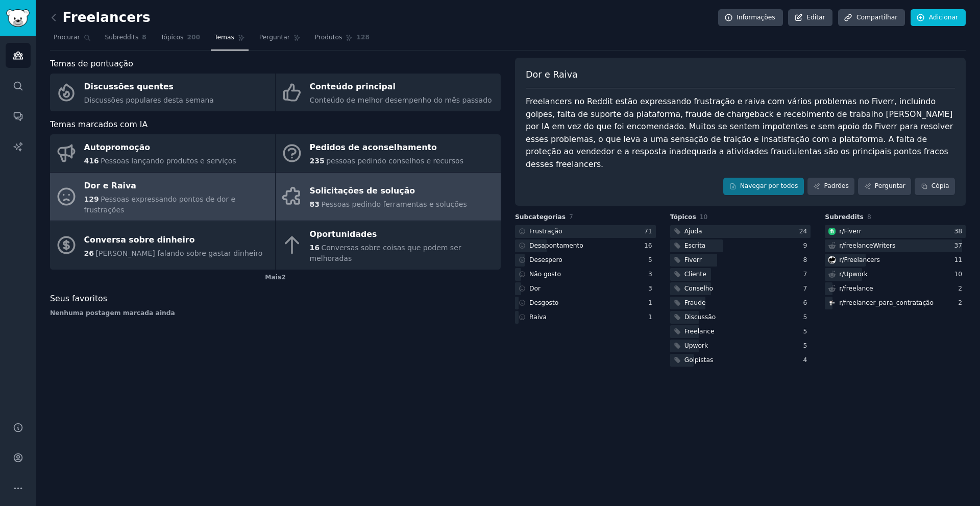
click at [348, 186] on font "Solicitações de solução" at bounding box center [363, 191] width 106 height 10
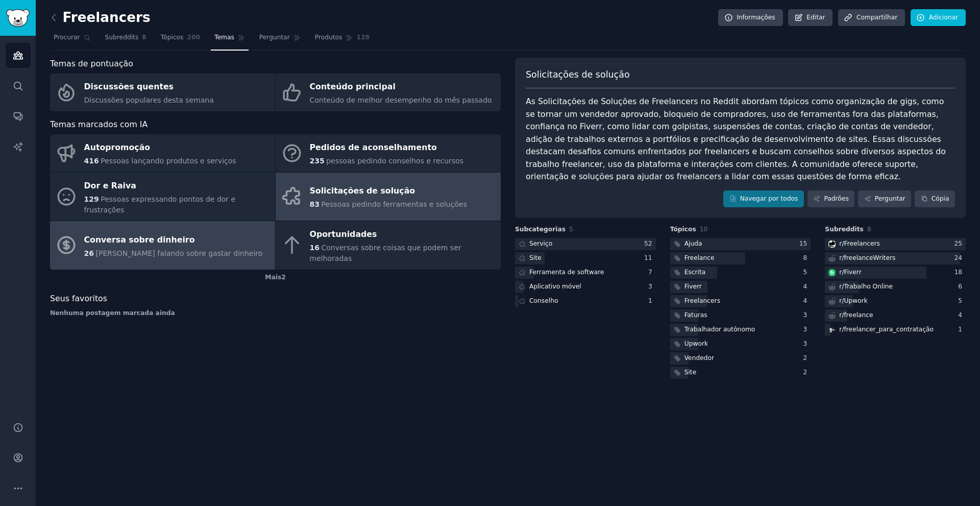
click at [216, 221] on link "Conversa sobre dinheiro 26 [PERSON_NAME] falando sobre gastar dinheiro" at bounding box center [162, 245] width 225 height 49
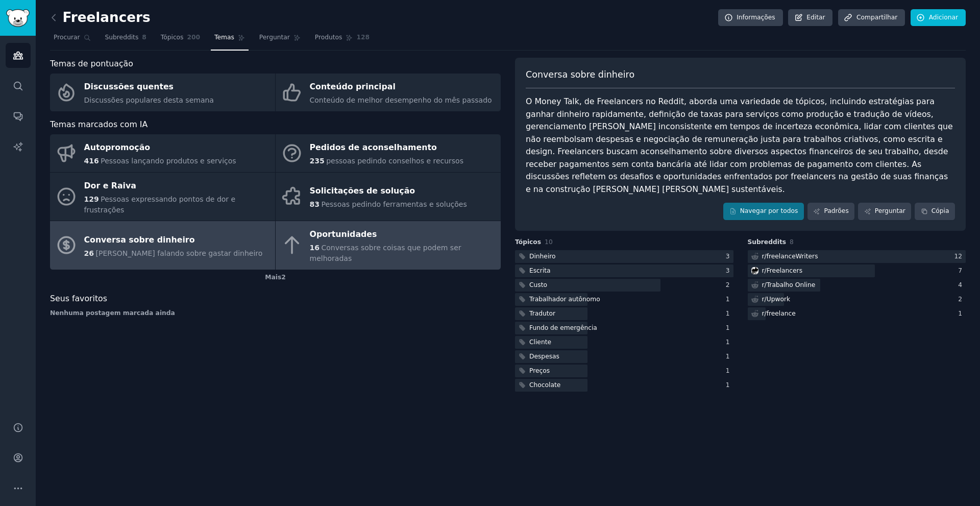
click at [398, 227] on div "Oportunidades" at bounding box center [403, 235] width 186 height 16
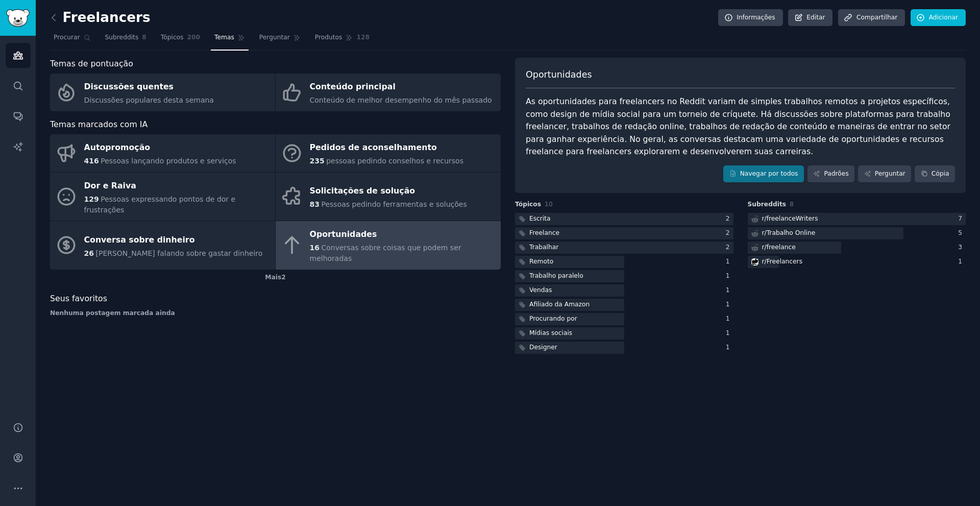
click at [273, 264] on div "Temas de pontuação Discussões quentes Discussões populares [PERSON_NAME] Conteú…" at bounding box center [275, 207] width 451 height 298
click at [274, 270] on div "Mais 2" at bounding box center [275, 278] width 451 height 16
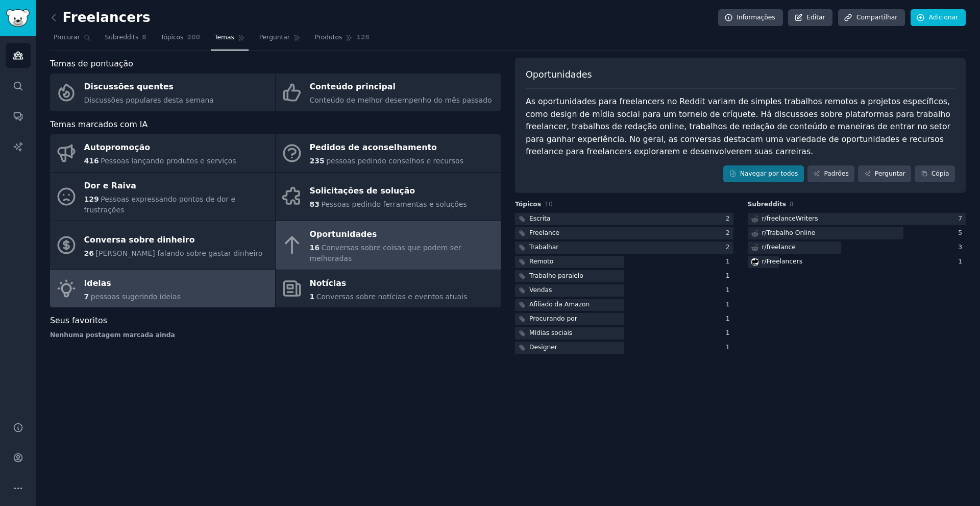
click at [226, 276] on link "Ideias 7 pessoas sugerindo ideias" at bounding box center [162, 289] width 225 height 38
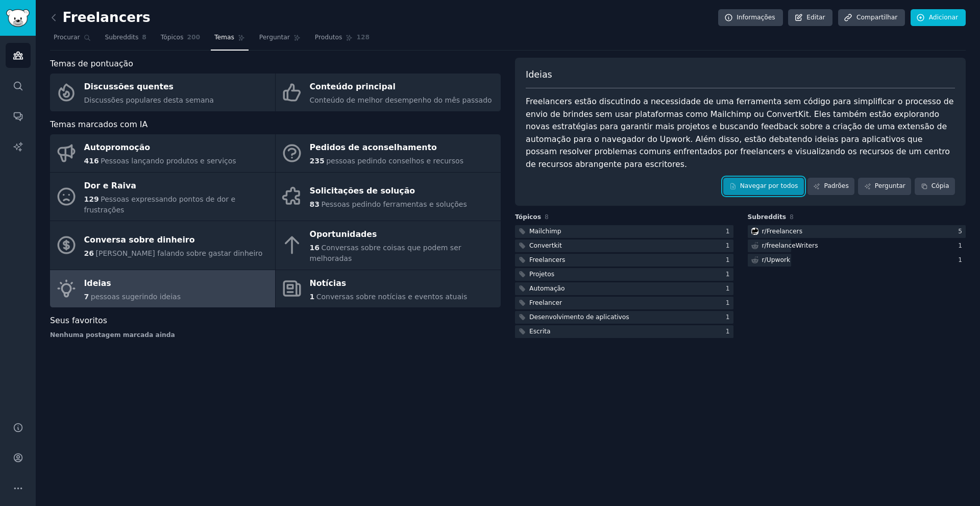
click at [764, 182] on font "Navegar por todos" at bounding box center [769, 185] width 58 height 7
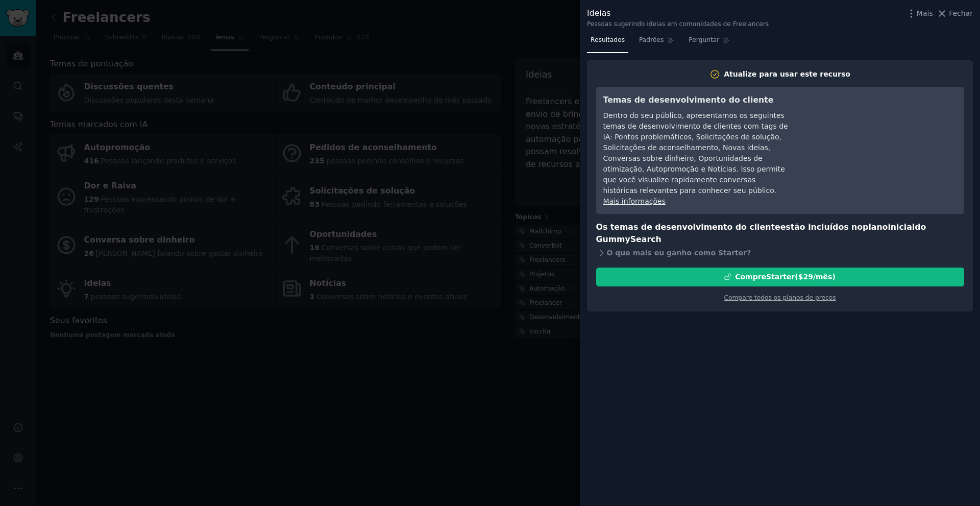
click at [566, 60] on div at bounding box center [490, 253] width 980 height 506
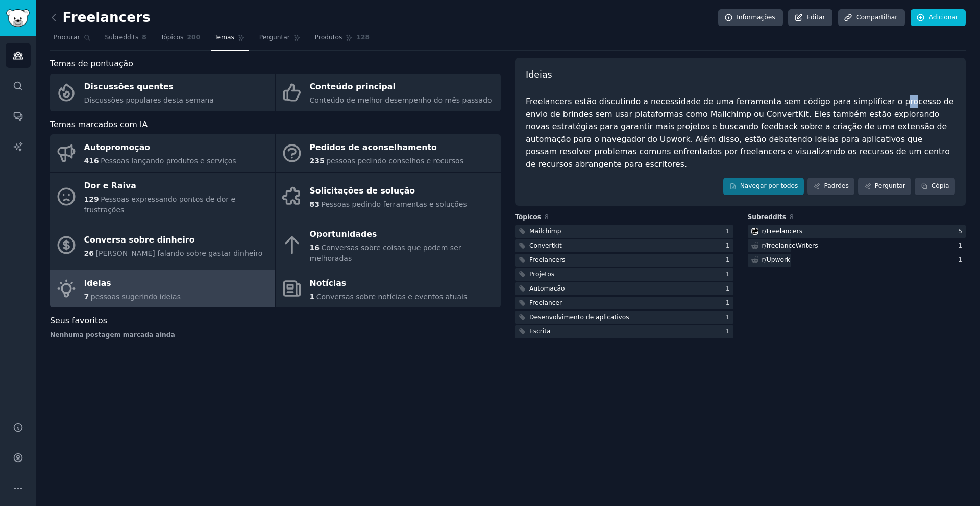
drag, startPoint x: 861, startPoint y: 101, endPoint x: 872, endPoint y: 101, distance: 11.2
click at [872, 101] on font "Freelancers estão discutindo a necessidade de uma ferramenta sem código para si…" at bounding box center [741, 133] width 430 height 73
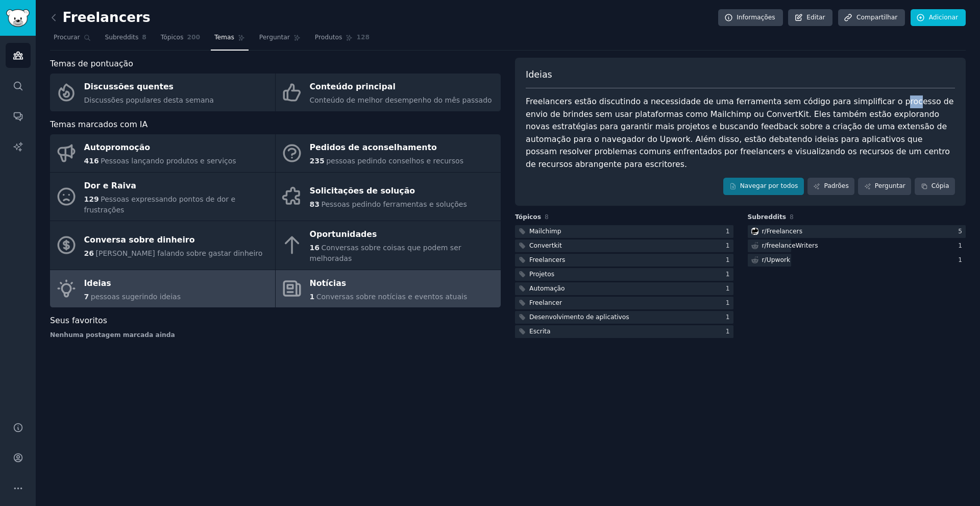
click at [395, 270] on link "Notícias 1 Conversas sobre notícias e eventos atuais" at bounding box center [388, 289] width 225 height 38
